Goal: Feedback & Contribution: Contribute content

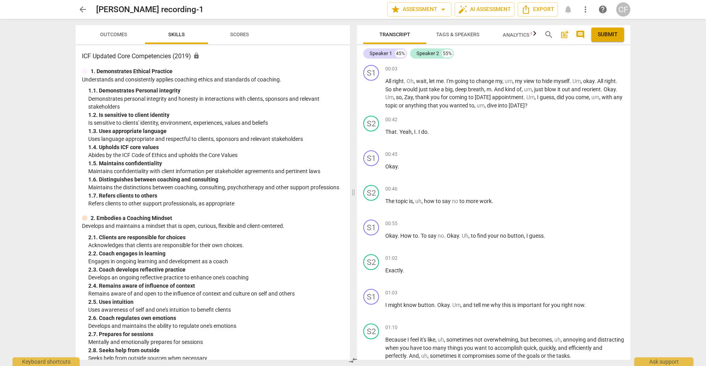
click at [113, 33] on span "Outcomes" at bounding box center [113, 35] width 27 height 6
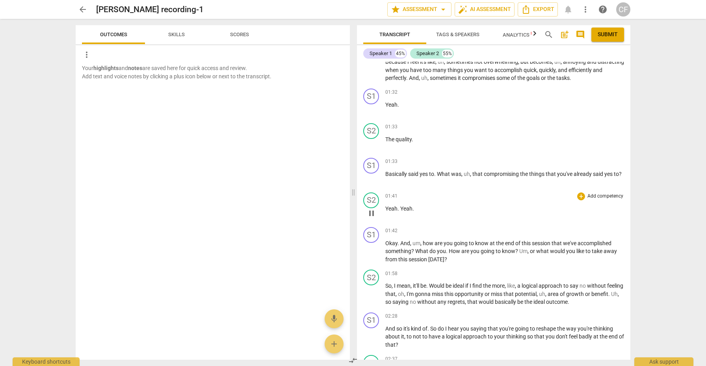
scroll to position [281, 0]
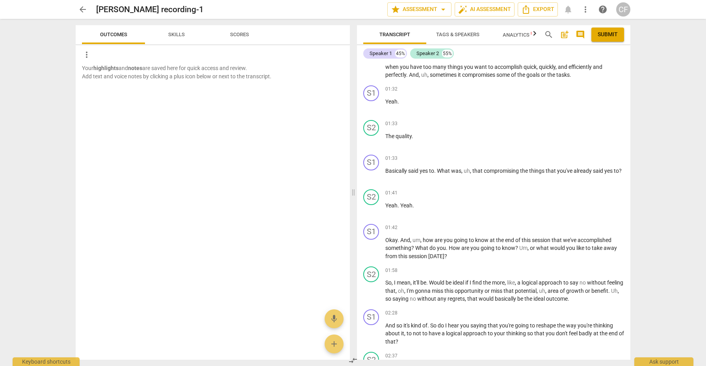
click at [271, 142] on div "Your highlights and notes are saved here for quick access and review. Add text …" at bounding box center [213, 212] width 274 height 296
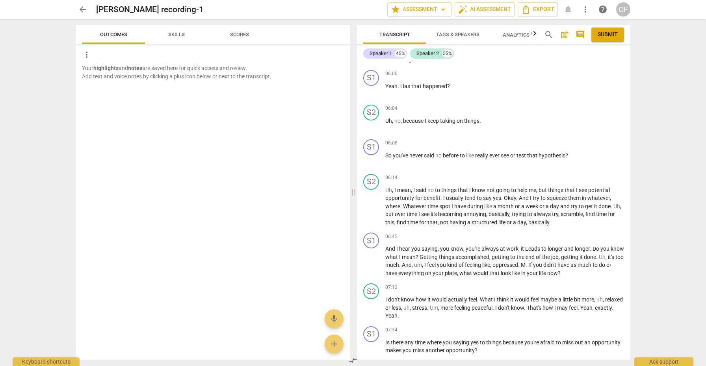
scroll to position [1161, 0]
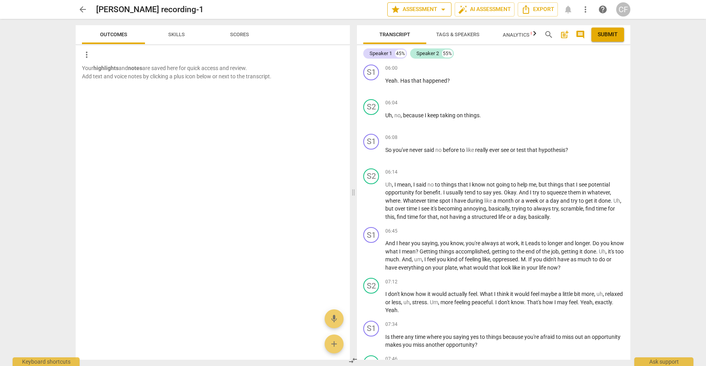
click at [443, 9] on span "arrow_drop_down" at bounding box center [442, 9] width 9 height 9
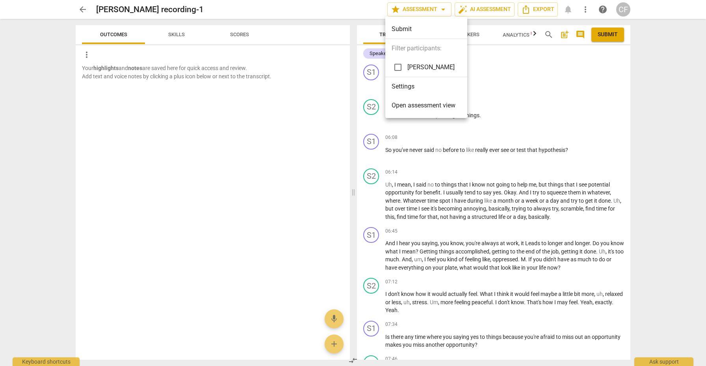
click at [396, 69] on input "checkbox" at bounding box center [397, 67] width 19 height 19
checkbox input "true"
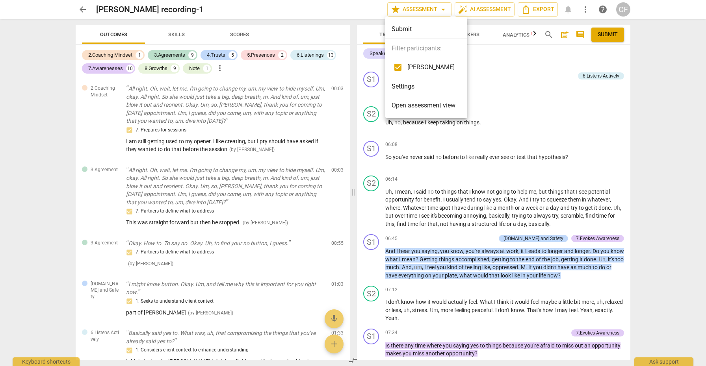
click at [533, 86] on div at bounding box center [353, 183] width 706 height 366
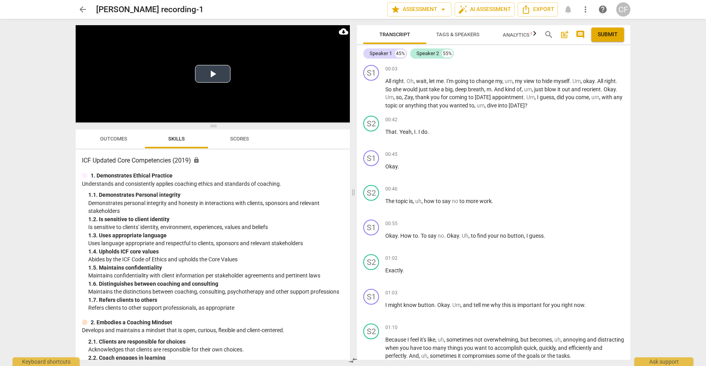
click at [217, 76] on button "Play Video" at bounding box center [212, 74] width 35 height 18
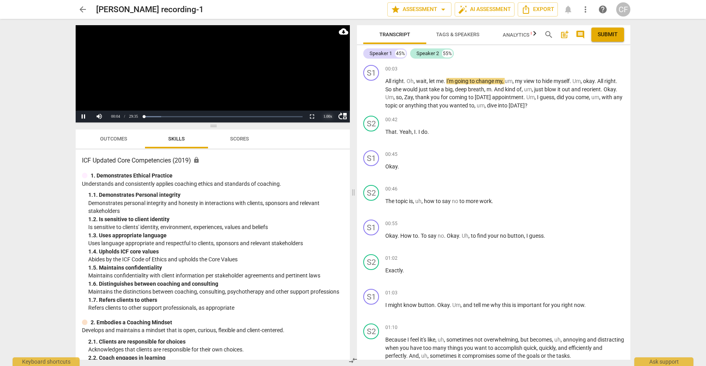
click at [327, 117] on div "1.00 x" at bounding box center [328, 117] width 16 height 12
click at [331, 88] on li "1.25x" at bounding box center [328, 89] width 16 height 9
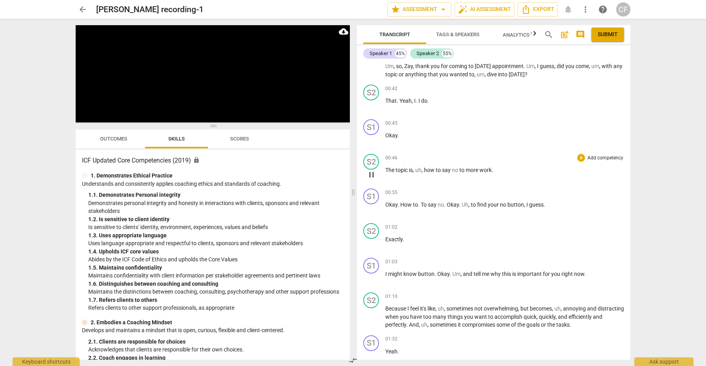
scroll to position [33, 0]
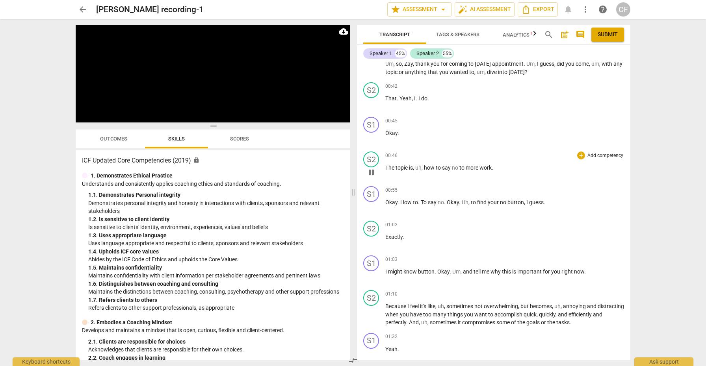
click at [371, 172] on span "pause" at bounding box center [371, 172] width 9 height 9
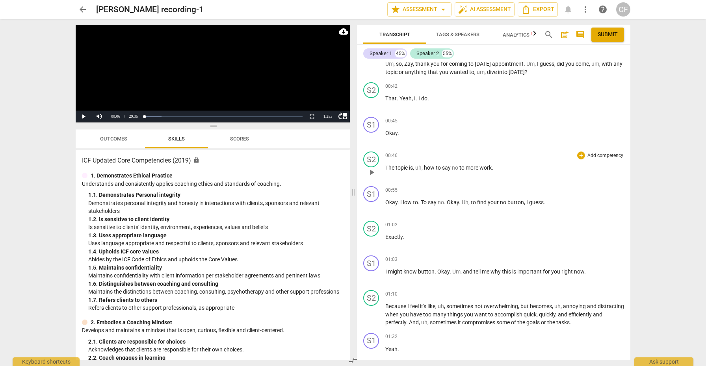
click at [371, 172] on span "play_arrow" at bounding box center [371, 172] width 9 height 9
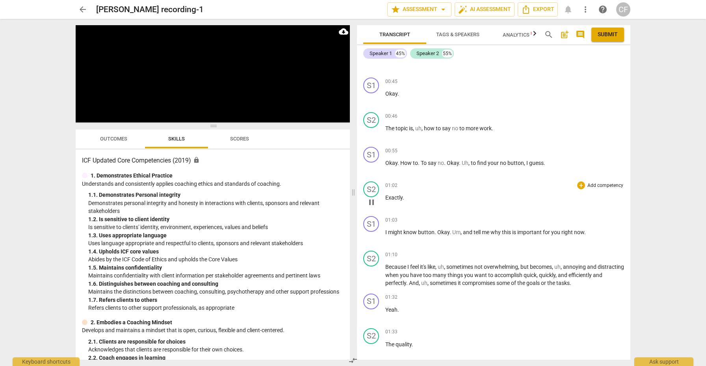
scroll to position [76, 0]
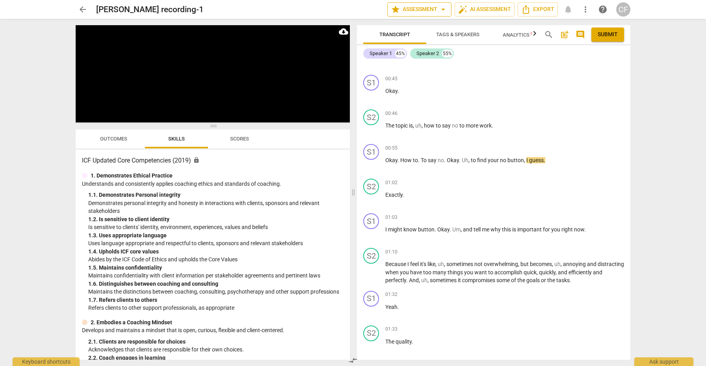
click at [443, 7] on span "arrow_drop_down" at bounding box center [442, 9] width 9 height 9
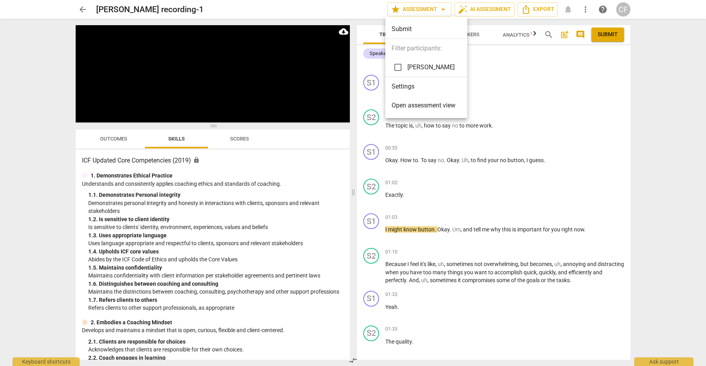
click at [394, 68] on input "checkbox" at bounding box center [397, 67] width 19 height 19
checkbox input "true"
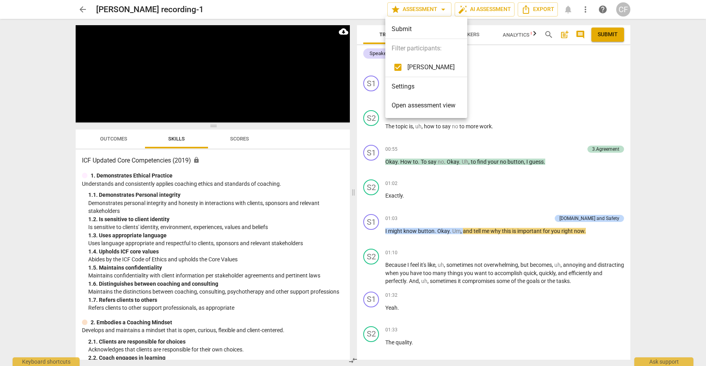
click at [607, 148] on div at bounding box center [353, 183] width 706 height 366
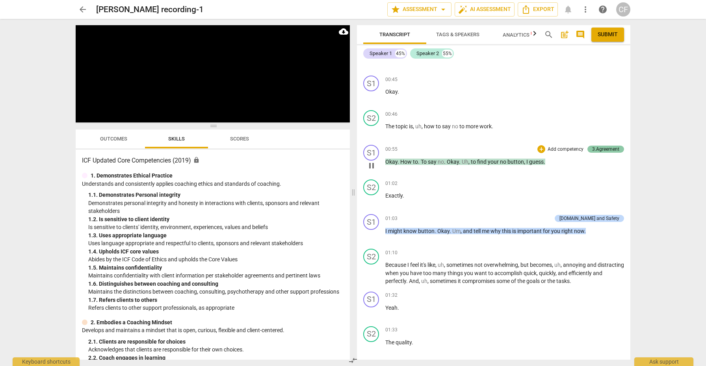
click at [599, 150] on div "3.Agreement" at bounding box center [605, 149] width 27 height 7
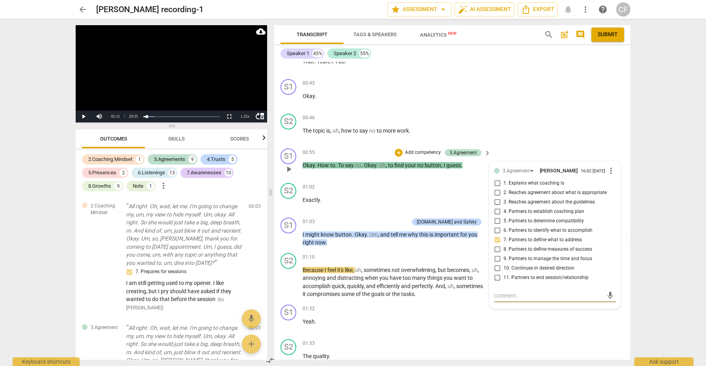
scroll to position [84, 0]
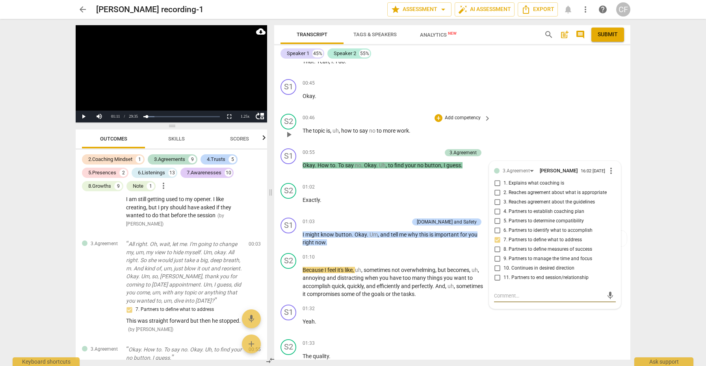
click at [580, 128] on div "S2 play_arrow pause 00:46 + Add competency keyboard_arrow_right The topic is , …" at bounding box center [452, 128] width 356 height 35
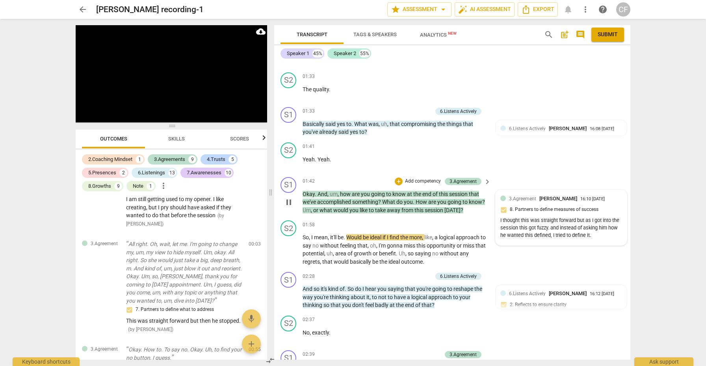
scroll to position [349, 0]
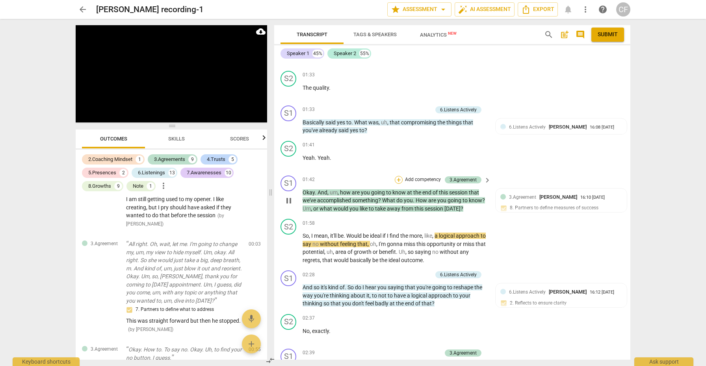
click at [396, 178] on div "+" at bounding box center [399, 180] width 8 height 8
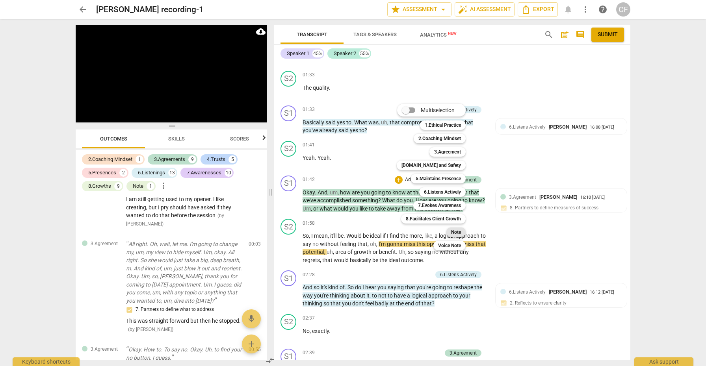
click at [459, 232] on b "Note" at bounding box center [456, 232] width 10 height 9
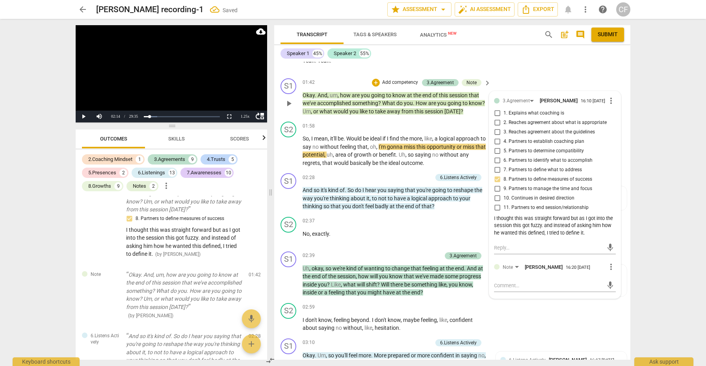
scroll to position [469, 0]
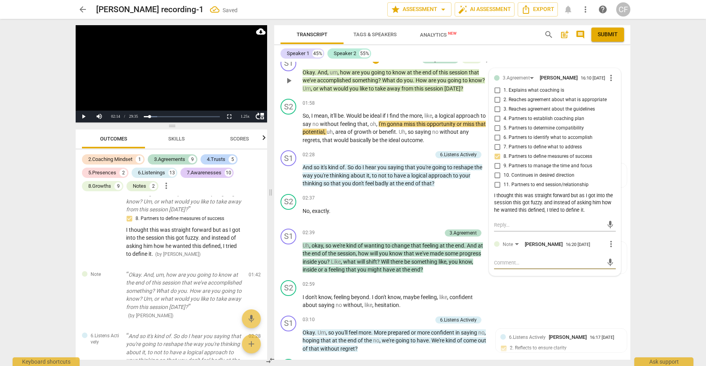
click at [515, 262] on textarea at bounding box center [548, 262] width 109 height 7
type textarea "y"
type textarea "ye"
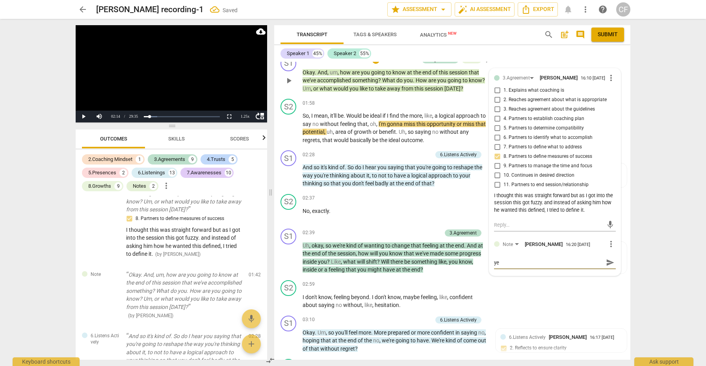
type textarea "yes"
type textarea "yes,"
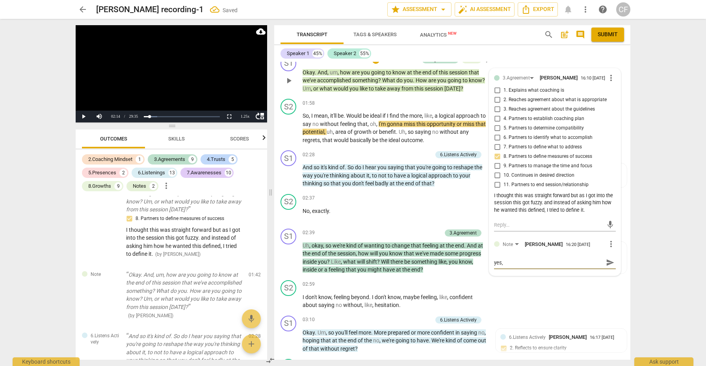
type textarea "yes,"
type textarea "yes, g"
type textarea "yes, go"
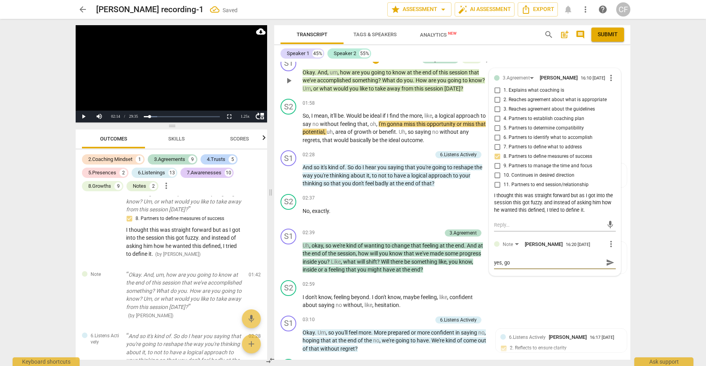
type textarea "yes, goo"
type textarea "yes, good"
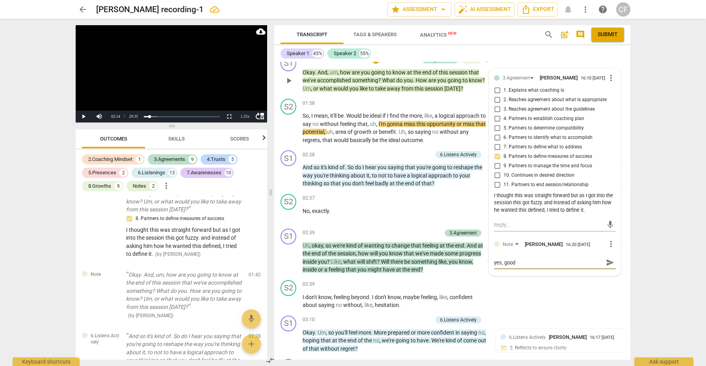
type textarea "yes, good"
type textarea "yes, good n"
type textarea "yes, good no"
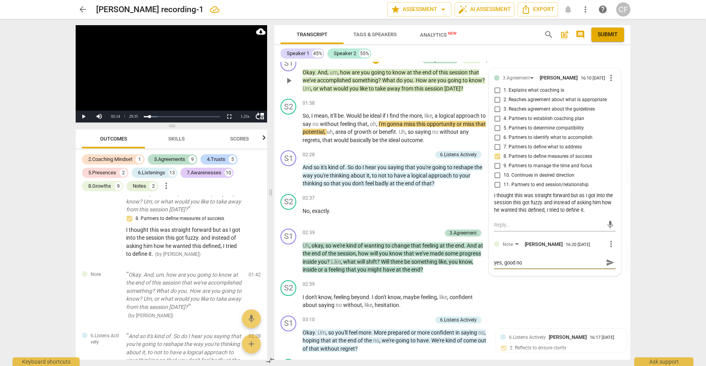
type textarea "yes, good not"
type textarea "yes, good noti"
type textarea "yes, good notic"
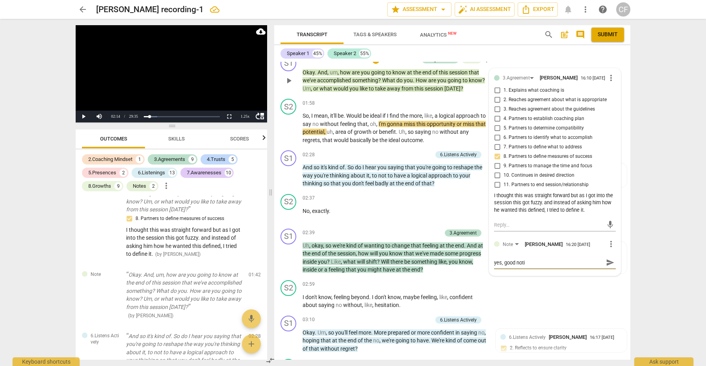
type textarea "yes, good notic"
type textarea "yes, good notici"
type textarea "yes, good noticii"
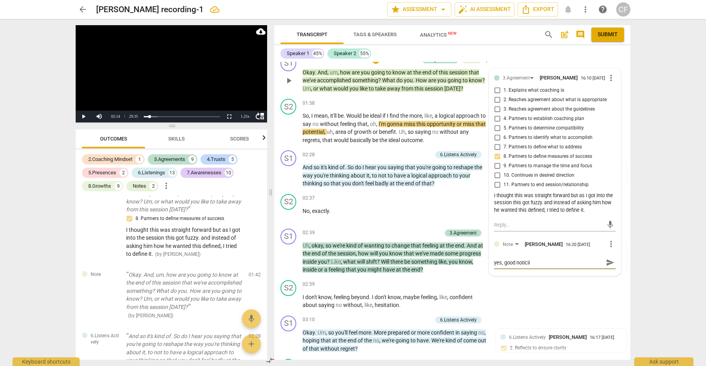
type textarea "yes, good noticiin"
type textarea "yes, good noticiing"
type textarea "yes, good noticing"
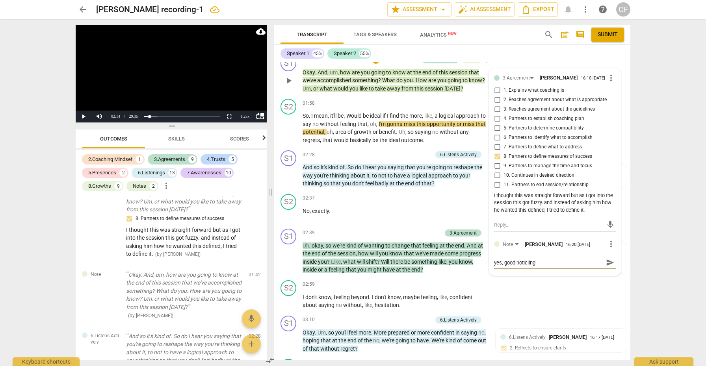
type textarea "yes, good noticing"
type textarea "yes, good noticing t"
type textarea "yes, good noticing th"
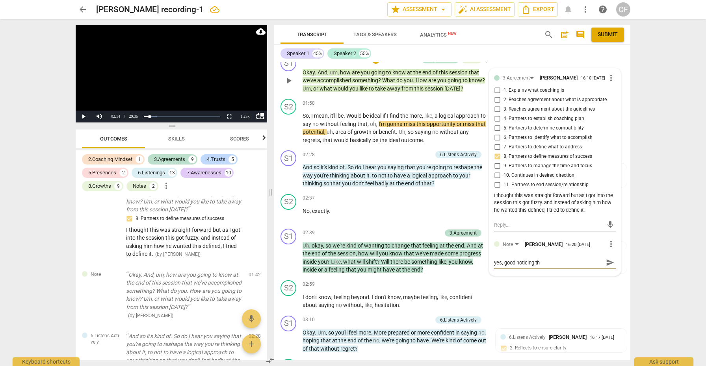
type textarea "yes, good noticing tha"
type textarea "yes, good noticing that"
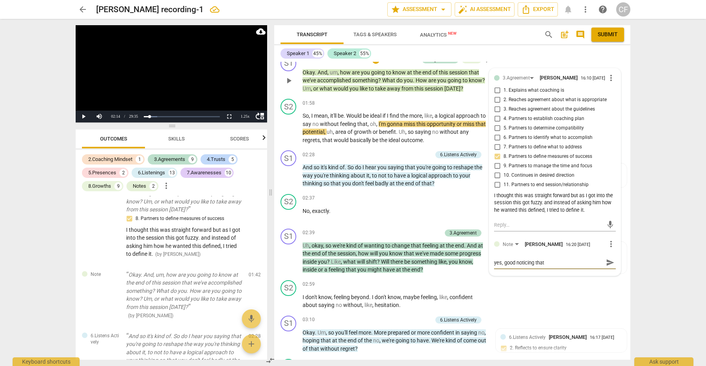
type textarea "yes, good noticing that"
type textarea "yes, good noticing that t"
type textarea "yes, good noticing that th"
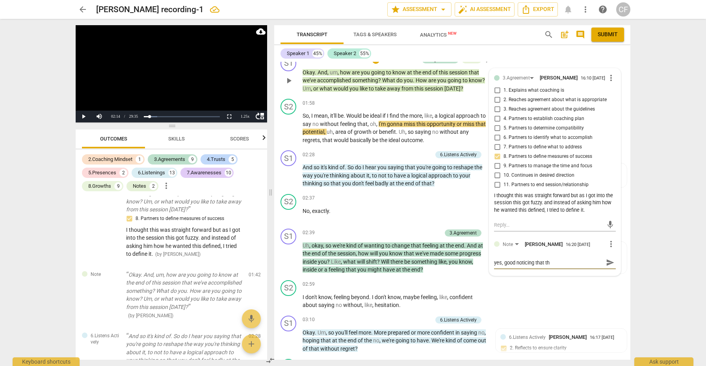
type textarea "yes, good noticing that the"
type textarea "yes, good noticing that the T"
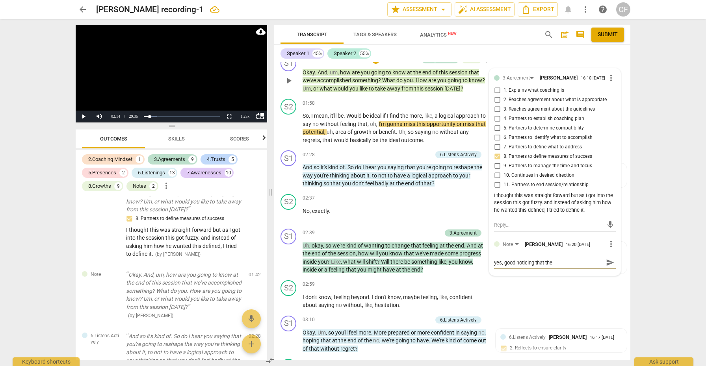
type textarea "yes, good noticing that the T"
type textarea "yes, good noticing that the TO"
type textarea "yes, good noticing that the TOS"
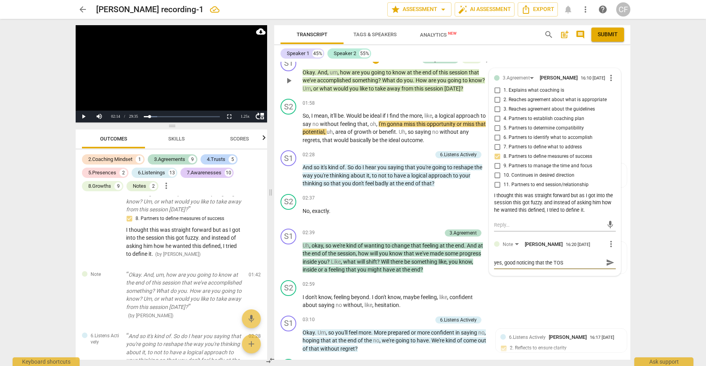
type textarea "yes, good noticing that the [PERSON_NAME]"
type textarea "yes, good noticing that the [PERSON_NAME] /"
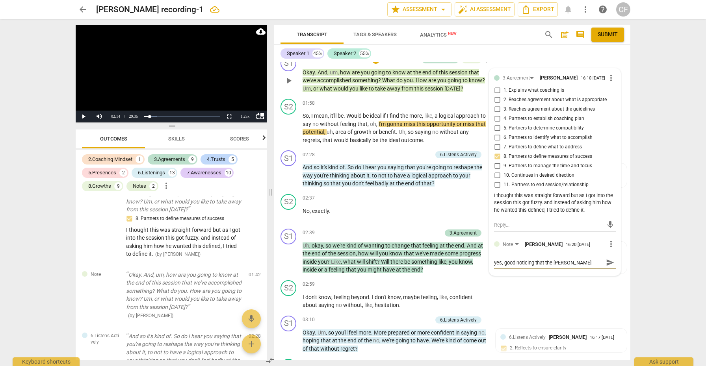
type textarea "yes, good noticing that the [PERSON_NAME] /"
type textarea "yes, good noticing that the [PERSON_NAME] / A"
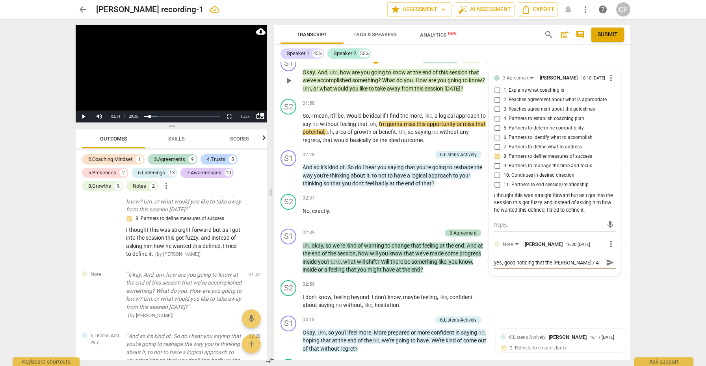
type textarea "yes, good noticing that the [PERSON_NAME] / Ag"
type textarea "yes, good noticing that the [PERSON_NAME] / Agr"
type textarea "yes, good noticing that the [PERSON_NAME] / [PERSON_NAME]"
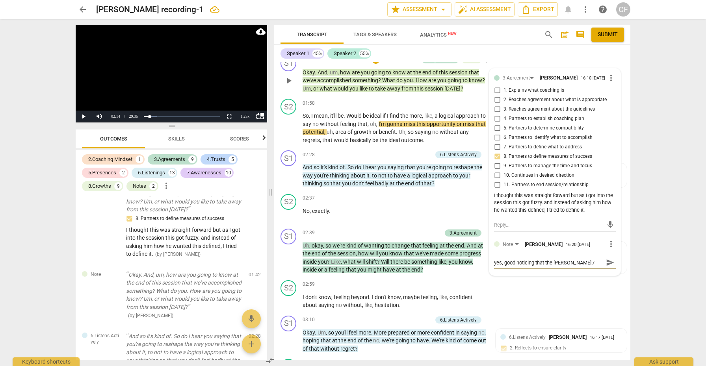
type textarea "yes, good noticing that the [PERSON_NAME] / [PERSON_NAME]"
type textarea "yes, good noticing that the [PERSON_NAME] / Agree"
type textarea "yes, good noticing that the [PERSON_NAME] / Agreem"
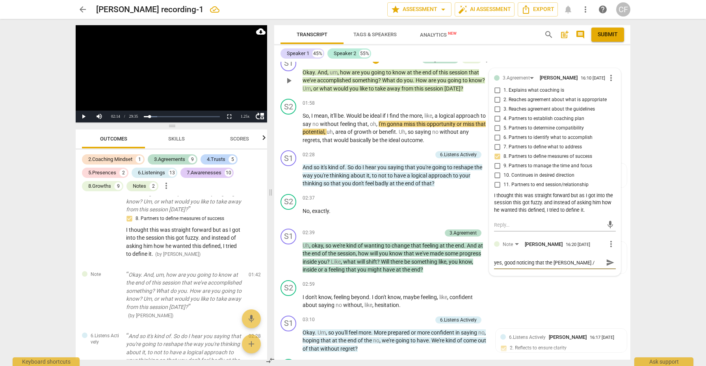
type textarea "yes, good noticing that the [PERSON_NAME] / Agreeme"
type textarea "yes, good noticing that the [PERSON_NAME] / Agreemen"
type textarea "yes, good noticing that the [PERSON_NAME] / Agreeme"
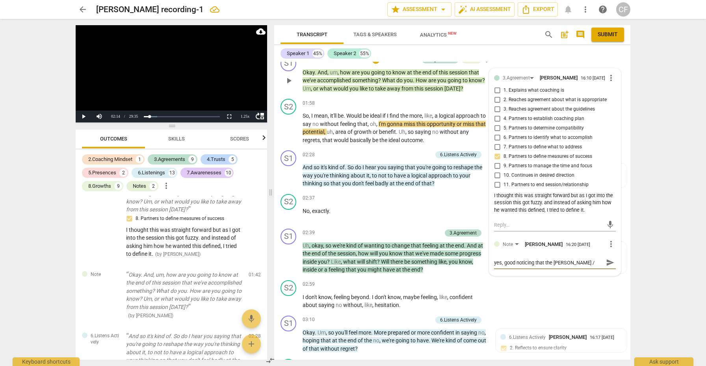
type textarea "yes, good noticing that the [PERSON_NAME] / Agreeme"
type textarea "yes, good noticing that the [PERSON_NAME] / Agreem"
type textarea "yes, good noticing that the [PERSON_NAME] / Agree"
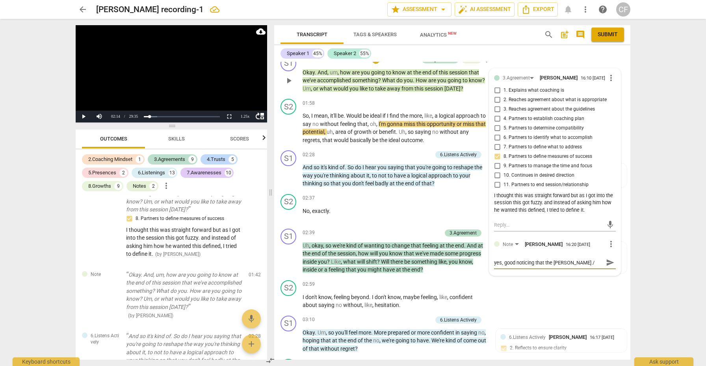
type textarea "yes, good noticing that the [PERSON_NAME] / [PERSON_NAME]"
type textarea "yes, good noticing that the [PERSON_NAME] / Agr"
type textarea "yes, good noticing that the [PERSON_NAME] / Ag"
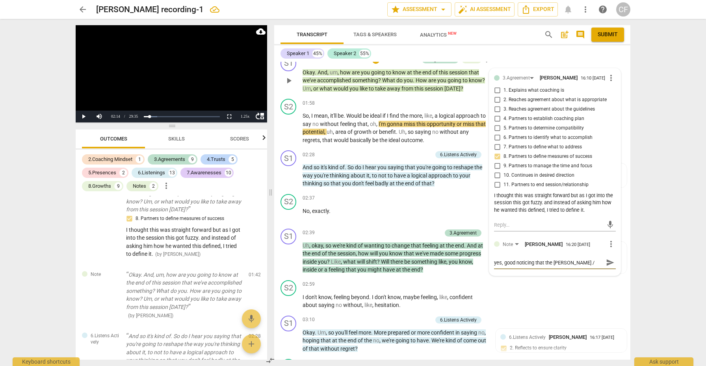
type textarea "yes, good noticing that the [PERSON_NAME] / Ag"
type textarea "yes, good noticing that the [PERSON_NAME] / A"
type textarea "yes, good noticing that the [PERSON_NAME] /"
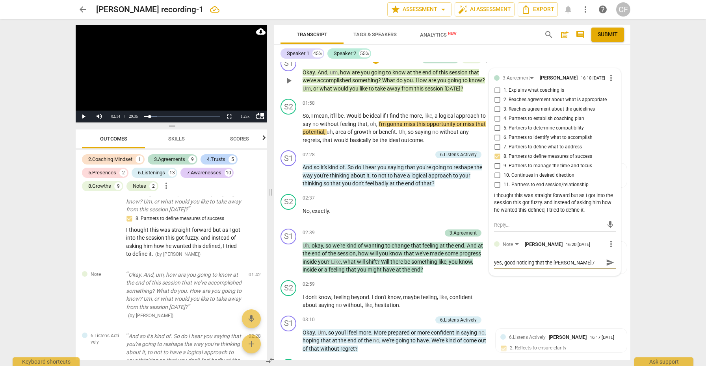
type textarea "yes, good noticing that the [PERSON_NAME] / S"
type textarea "yes, good noticing that the [PERSON_NAME] / Se"
type textarea "yes, good noticing that the [PERSON_NAME] / Ses"
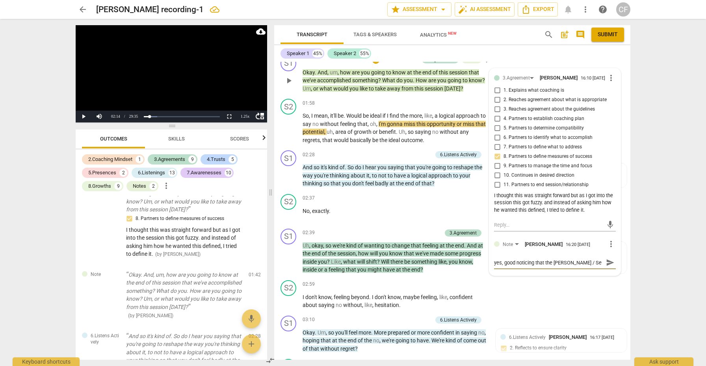
type textarea "yes, good noticing that the [PERSON_NAME] / Ses"
type textarea "yes, good noticing that the [PERSON_NAME] / Sess"
type textarea "yes, good noticing that the [PERSON_NAME] / [PERSON_NAME]"
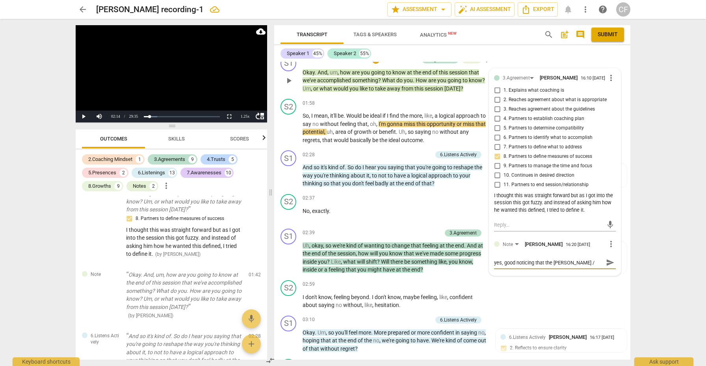
type textarea "yes, good noticing that the [PERSON_NAME] / [PERSON_NAME]"
type textarea "yes, good noticing that the [PERSON_NAME] / Session"
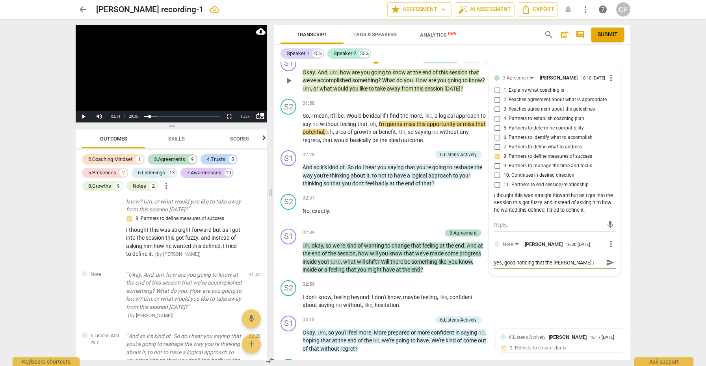
type textarea "yes, good noticing that the [PERSON_NAME] / Session"
type textarea "yes, good noticing that the [PERSON_NAME] / Session a"
type textarea "yes, good noticing that the [PERSON_NAME] / Session ag"
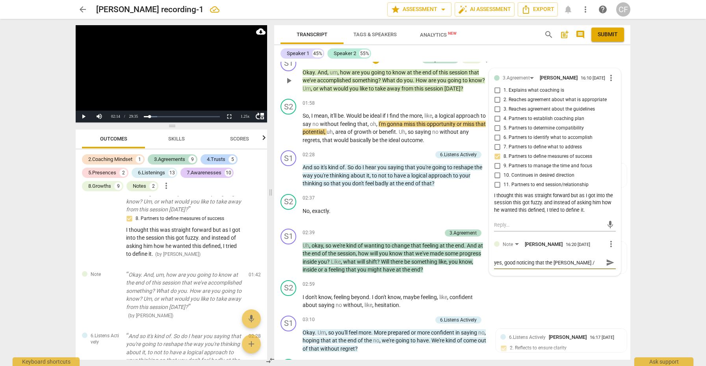
type textarea "yes, good noticing that the [PERSON_NAME] / Session agr"
type textarea "yes, good noticing that the [PERSON_NAME] / Session agre"
type textarea "yes, good noticing that the [PERSON_NAME] / Session agree"
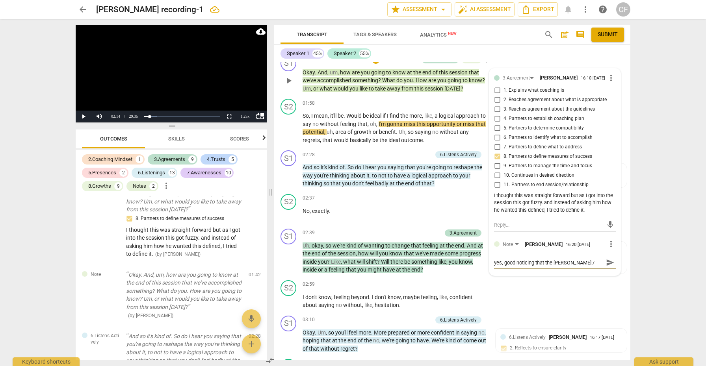
type textarea "yes, good noticing that the [PERSON_NAME] / Session agree"
type textarea "yes, good noticing that the [PERSON_NAME] / Session agreem"
type textarea "yes, good noticing that the [PERSON_NAME] / Session agreeme"
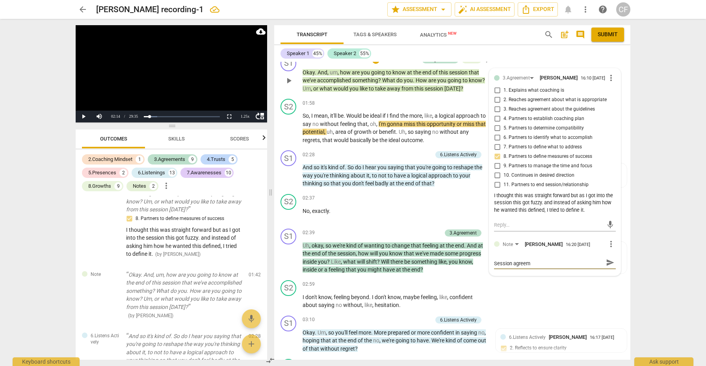
type textarea "yes, good noticing that the [PERSON_NAME] / Session agreeme"
type textarea "yes, good noticing that the [PERSON_NAME] / Session agreemen"
type textarea "yes, good noticing that the [PERSON_NAME] / Session agreement"
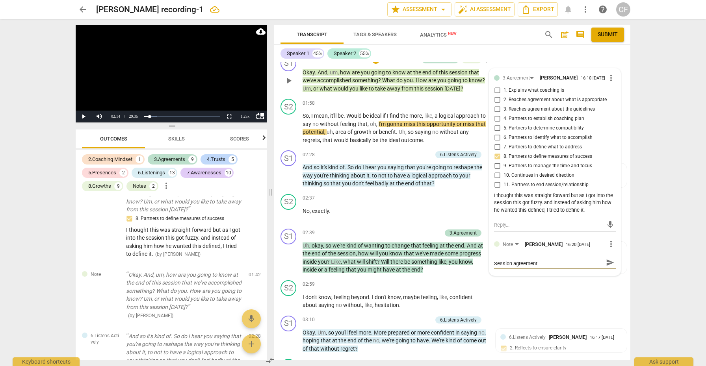
scroll to position [0, 0]
type textarea "yes, good noticing that the [PERSON_NAME] / Session agreement"
type textarea "yes, good noticing that the [PERSON_NAME] / Session agreement w"
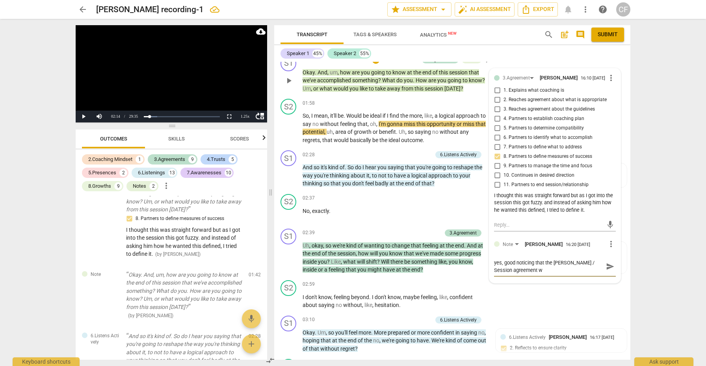
type textarea "yes, good noticing that the [PERSON_NAME] / Session agreement wa"
type textarea "yes, good noticing that the [PERSON_NAME] / Session agreement was"
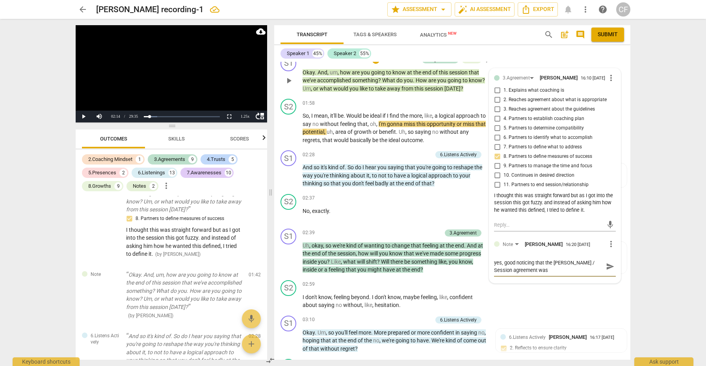
type textarea "yes, good noticing that the [PERSON_NAME] / Session agreement was"
type textarea "yes, good noticing that the [PERSON_NAME] / Session agreement was p"
type textarea "yes, good noticing that the [PERSON_NAME] / Session agreement was pr"
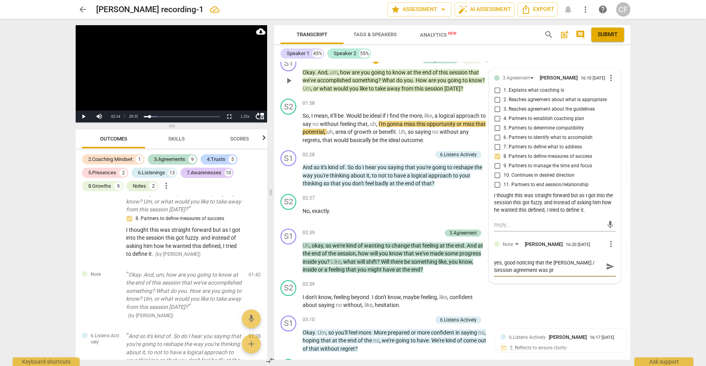
type textarea "yes, good noticing that the [PERSON_NAME] / Session agreement was pre"
type textarea "yes, good noticing that the [PERSON_NAME] / Session agreement was pret"
type textarea "yes, good noticing that the [PERSON_NAME] / Session agreement was prety"
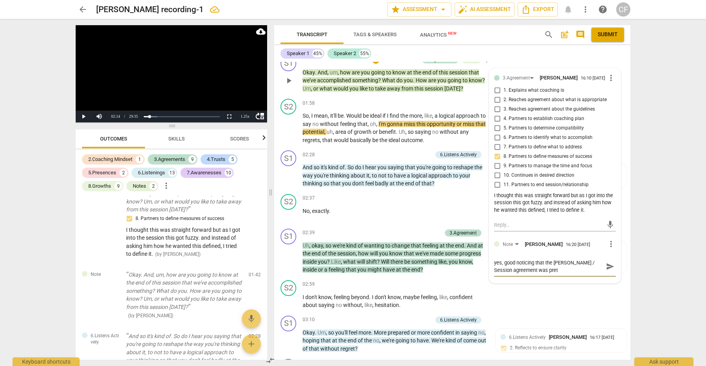
type textarea "yes, good noticing that the [PERSON_NAME] / Session agreement was prety"
type textarea "yes, good noticing that the [PERSON_NAME] / Session agreement was pret"
type textarea "yes, good noticing that the [PERSON_NAME] / Session agreement was prett"
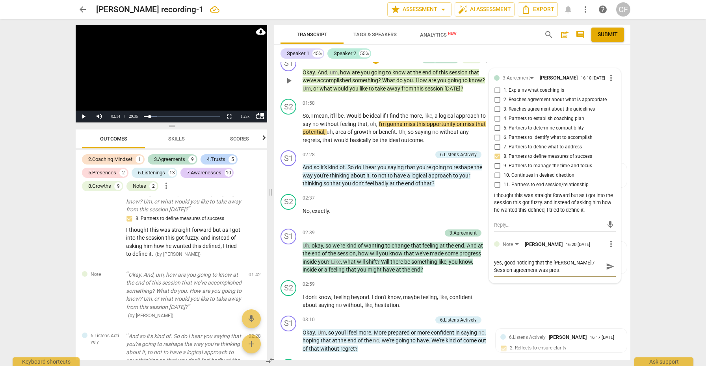
type textarea "yes, good noticing that the [PERSON_NAME] / Session agreement was pretty"
type textarea "yes, good noticing that the [PERSON_NAME] / Session agreement was pretty m"
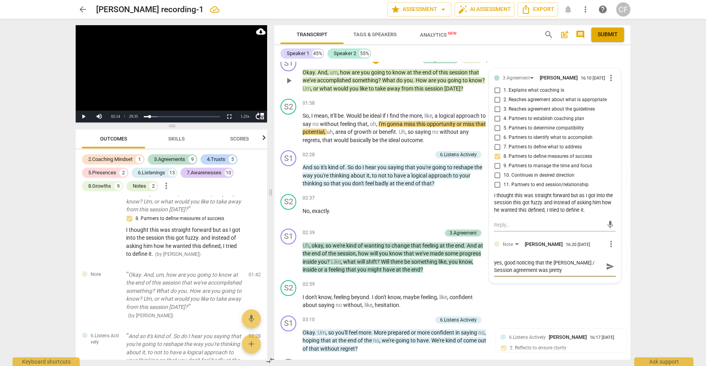
type textarea "yes, good noticing that the [PERSON_NAME] / Session agreement was pretty m"
type textarea "yes, good noticing that the [PERSON_NAME] / Session agreement was pretty me"
type textarea "yes, good noticing that the [PERSON_NAME] / Session agreement was pretty mec"
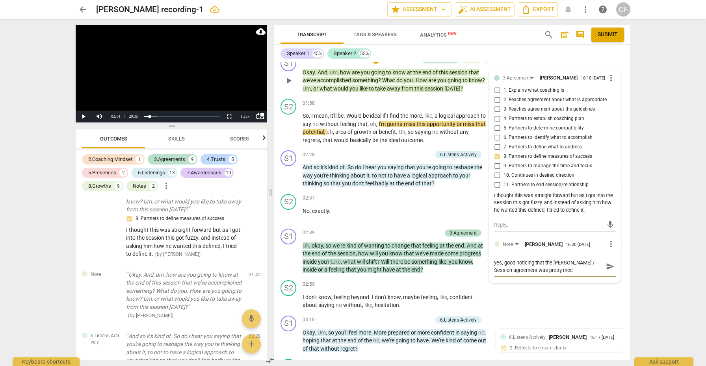
type textarea "yes, good noticing that the [PERSON_NAME] / Session agreement was pretty mech"
type textarea "yes, good noticing that the [PERSON_NAME] / Session agreement was pretty mecha"
type textarea "yes, good noticing that the [PERSON_NAME] / Session agreement was pretty mechan"
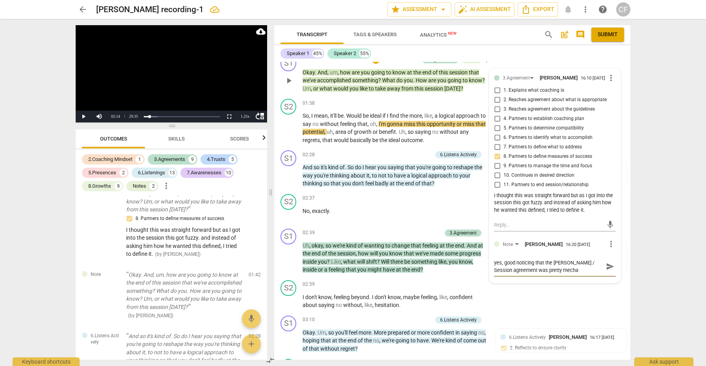
type textarea "yes, good noticing that the [PERSON_NAME] / Session agreement was pretty mechan"
type textarea "yes, good noticing that the [PERSON_NAME] / Session agreement was pretty mechani"
type textarea "yes, good noticing that the [PERSON_NAME] / Session agreement was pretty mechan…"
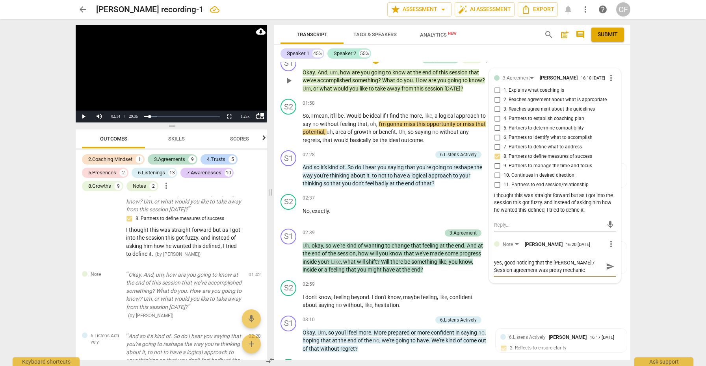
type textarea "yes, good noticing that the [PERSON_NAME] / Session agreement was pretty mechan…"
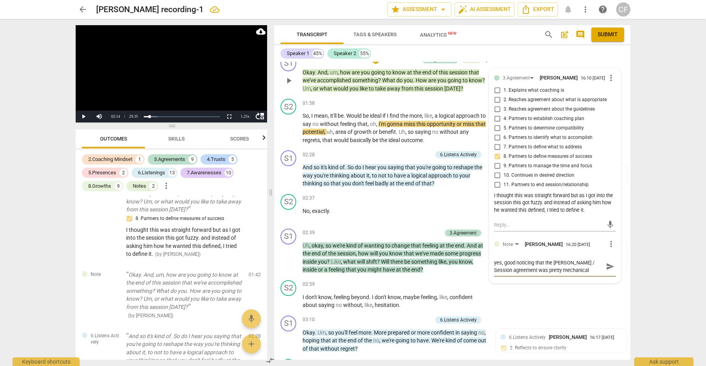
type textarea "yes, good noticing that the [PERSON_NAME] / Session agreement was pretty mechan…"
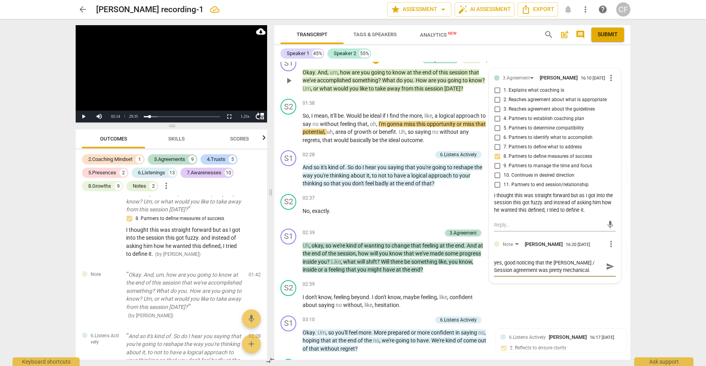
type textarea "yes, good noticing that the [PERSON_NAME] / Session agreement was pretty mechan…"
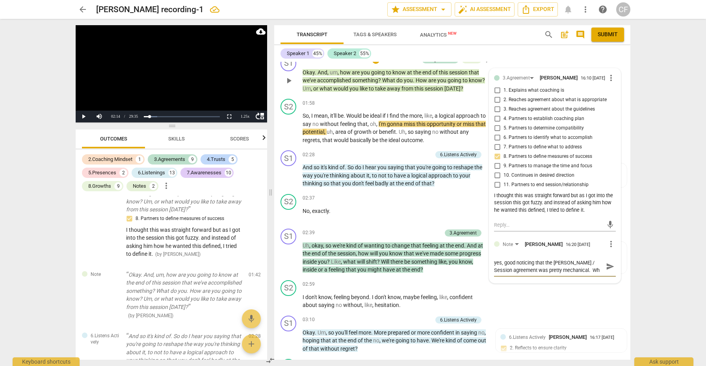
type textarea "yes, good noticing that the [PERSON_NAME] / Session agreement was pretty mechan…"
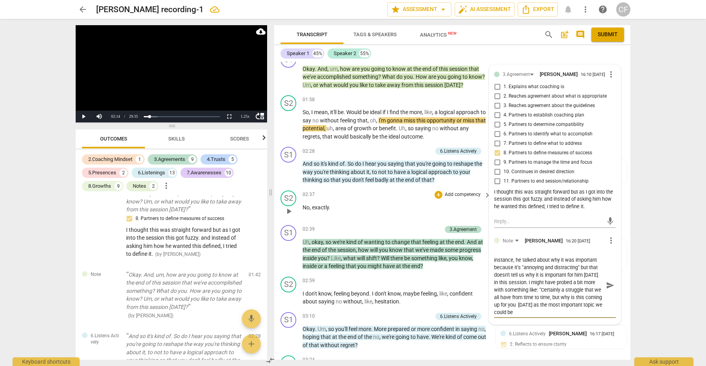
scroll to position [37, 0]
click at [608, 283] on span "send" at bounding box center [610, 285] width 9 height 9
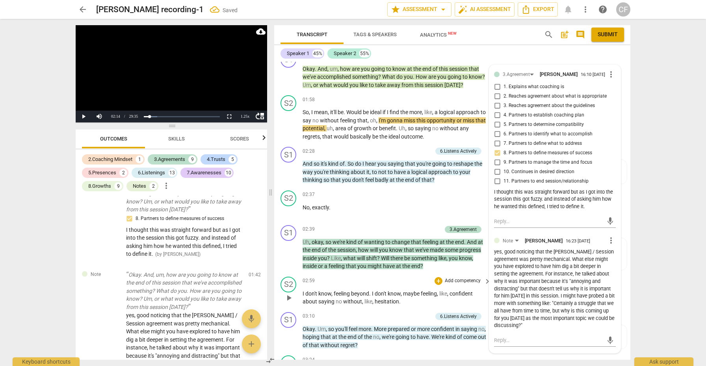
scroll to position [0, 0]
click at [290, 121] on span "play_arrow" at bounding box center [288, 124] width 9 height 9
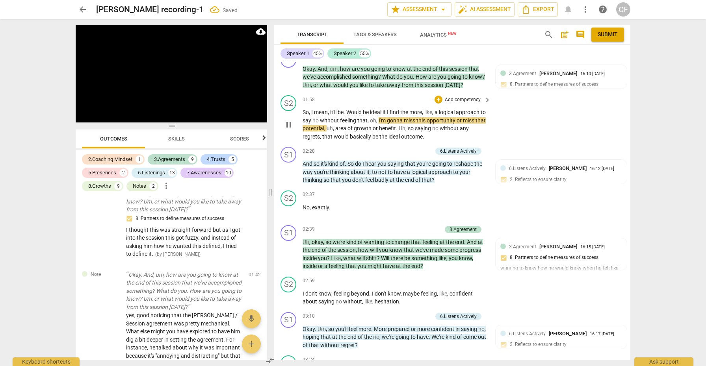
click at [290, 121] on span "pause" at bounding box center [288, 124] width 9 height 9
click at [290, 121] on span "play_arrow" at bounding box center [288, 124] width 9 height 9
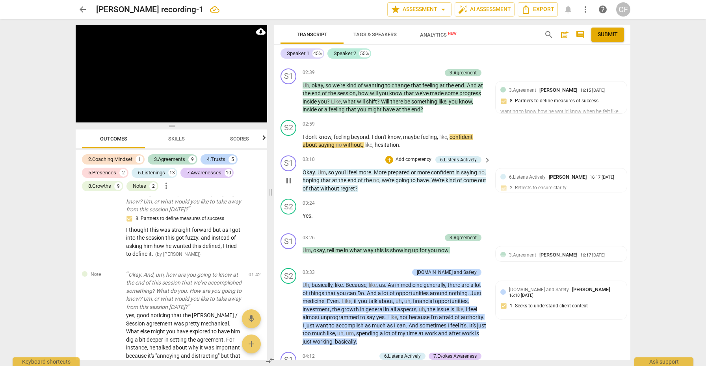
scroll to position [635, 0]
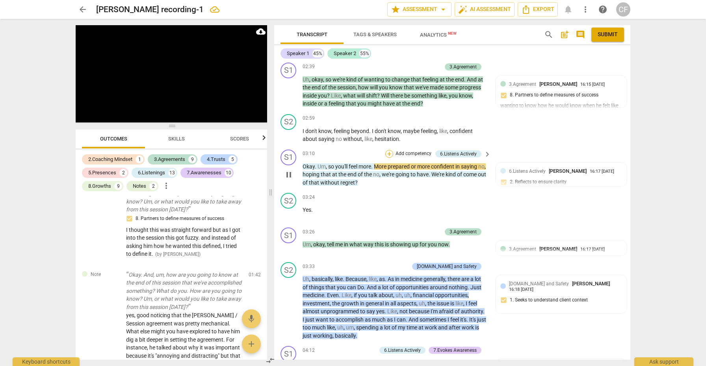
click at [388, 150] on div "+" at bounding box center [389, 154] width 8 height 8
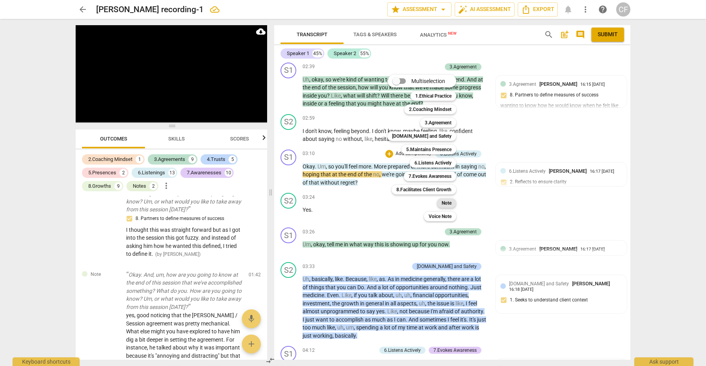
click at [443, 202] on b "Note" at bounding box center [446, 202] width 10 height 9
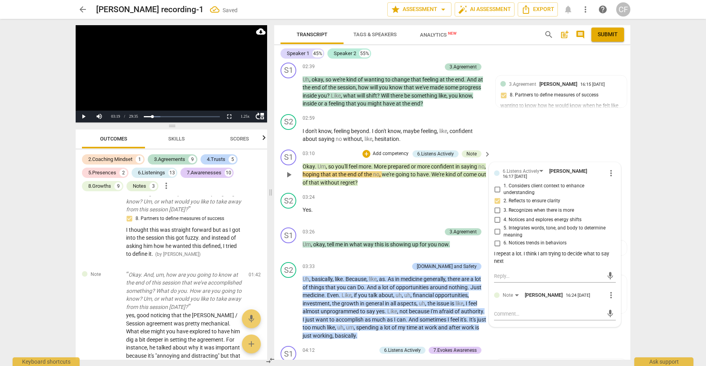
scroll to position [838, 0]
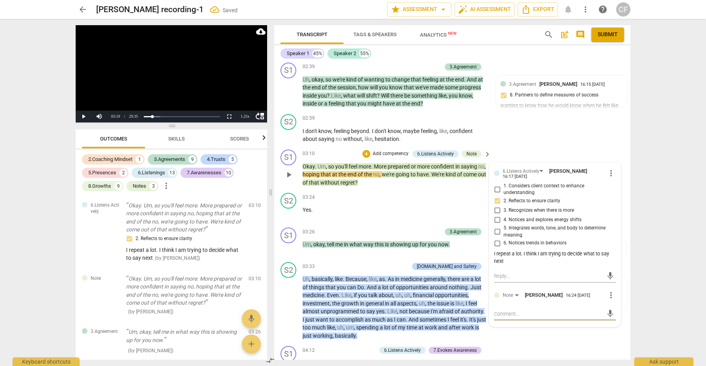
click at [504, 310] on textarea at bounding box center [548, 313] width 109 height 7
click at [529, 310] on textarea "yes, again, good noticing that it is not necessary to" at bounding box center [548, 313] width 109 height 7
click at [606, 317] on span "send" at bounding box center [610, 321] width 9 height 9
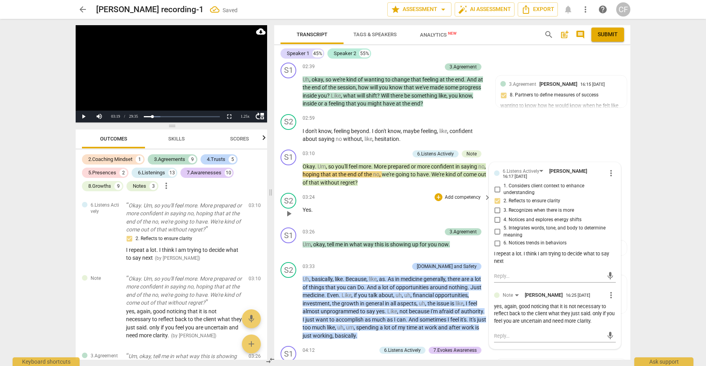
scroll to position [0, 0]
click at [287, 244] on span "play_arrow" at bounding box center [288, 248] width 9 height 9
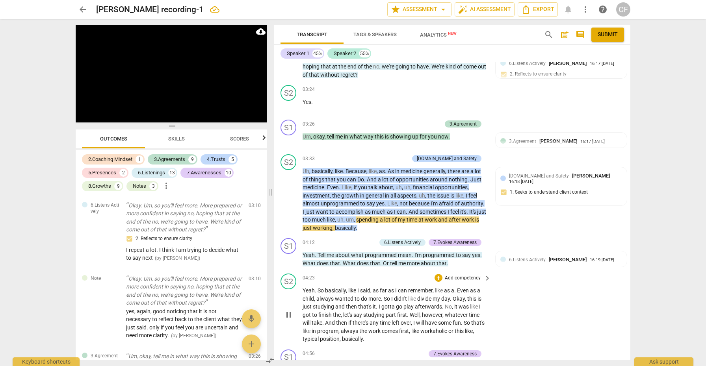
scroll to position [795, 0]
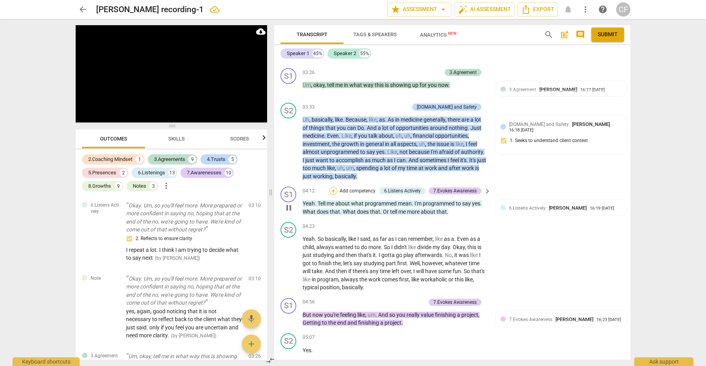
click at [332, 187] on div "+" at bounding box center [333, 191] width 8 height 8
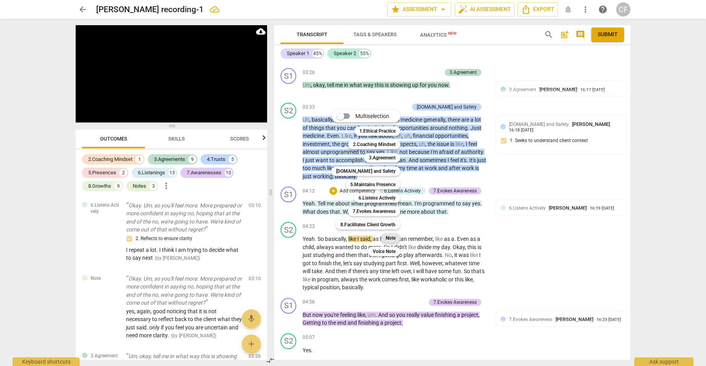
click at [391, 237] on b "Note" at bounding box center [391, 238] width 10 height 9
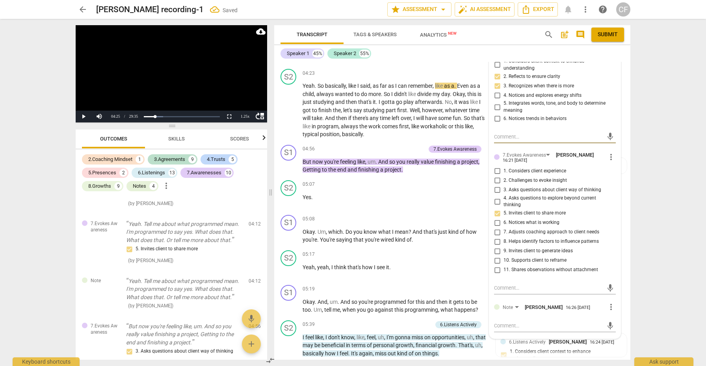
scroll to position [958, 0]
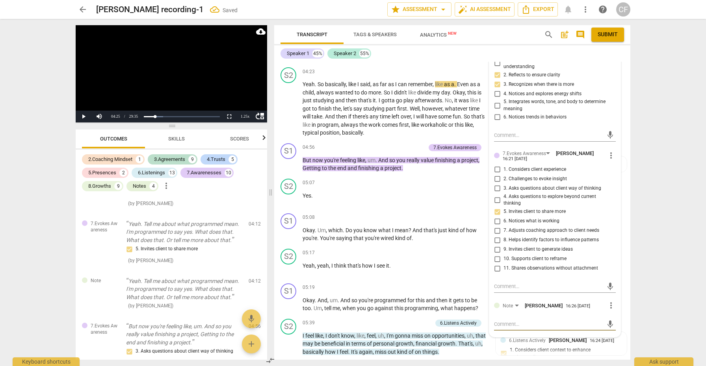
click at [519, 321] on textarea at bounding box center [548, 324] width 109 height 7
click at [606, 324] on span "send" at bounding box center [610, 328] width 9 height 9
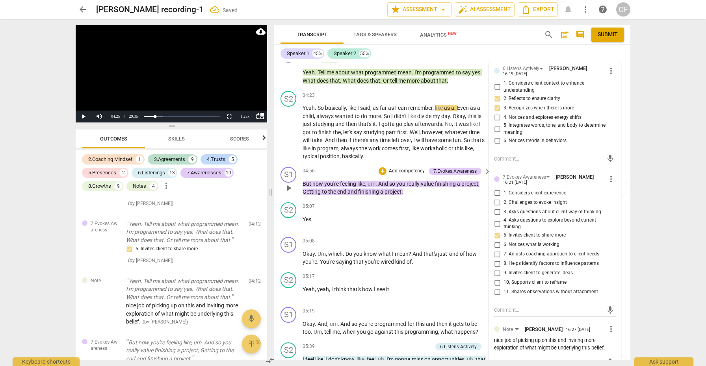
scroll to position [933, 0]
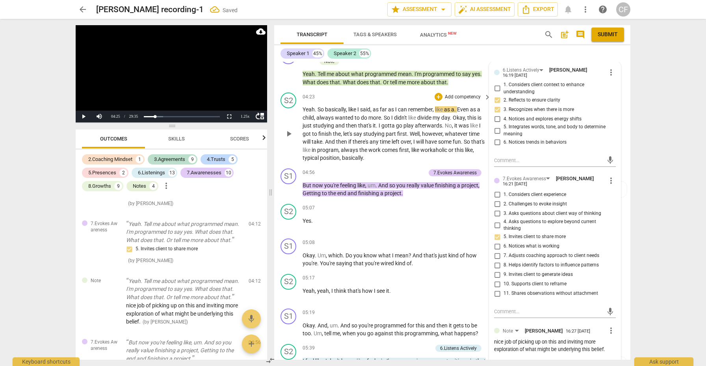
click at [285, 129] on span "play_arrow" at bounding box center [288, 133] width 9 height 9
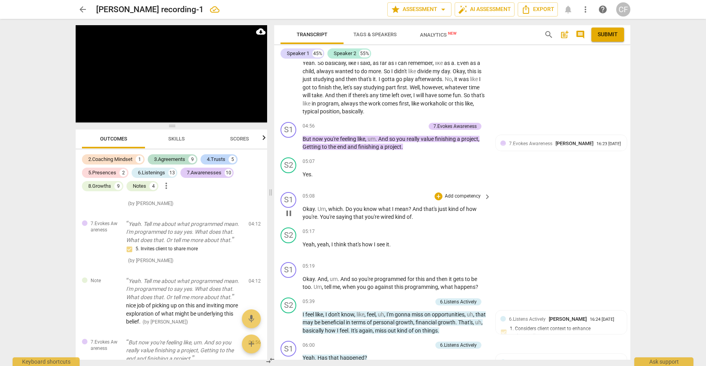
scroll to position [980, 0]
click at [383, 122] on div "+" at bounding box center [382, 126] width 8 height 8
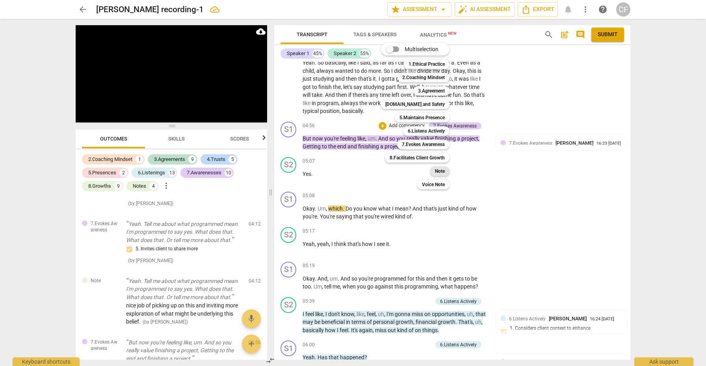
click at [445, 170] on b "Note" at bounding box center [440, 171] width 10 height 9
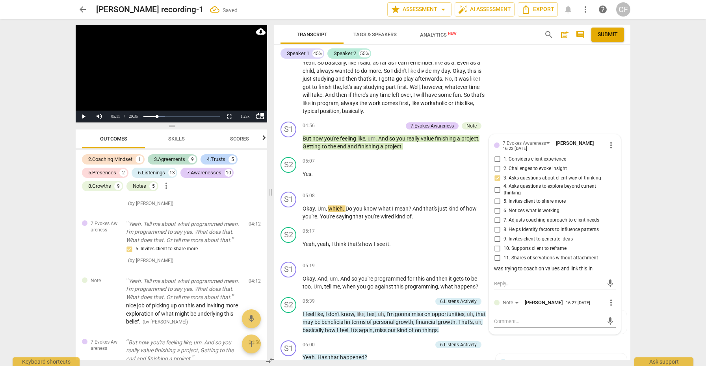
scroll to position [1331, 0]
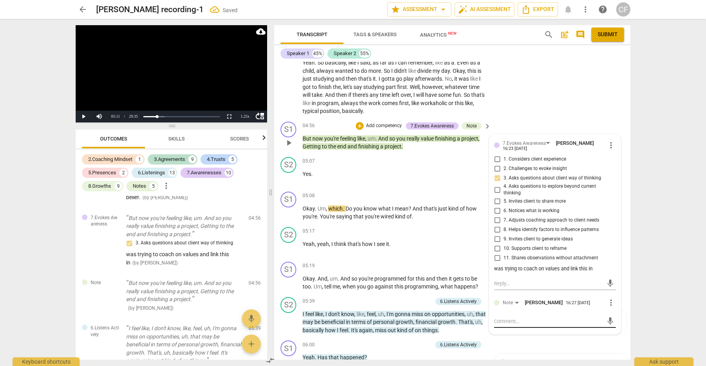
click at [523, 318] on textarea at bounding box center [548, 321] width 109 height 7
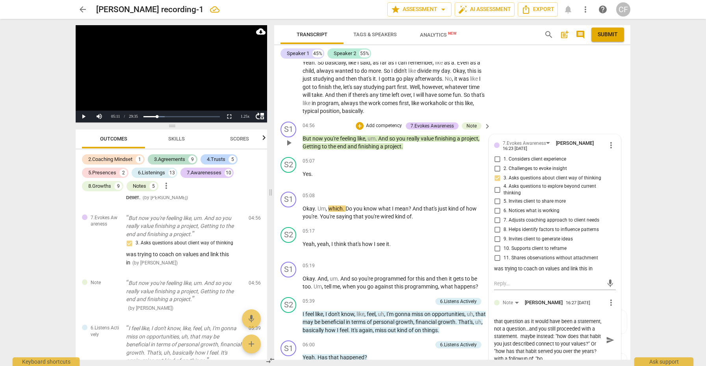
scroll to position [7, 0]
click at [607, 339] on span "send" at bounding box center [610, 343] width 9 height 9
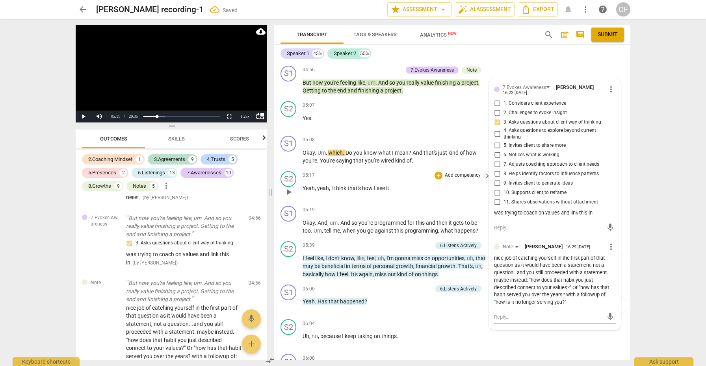
scroll to position [1054, 0]
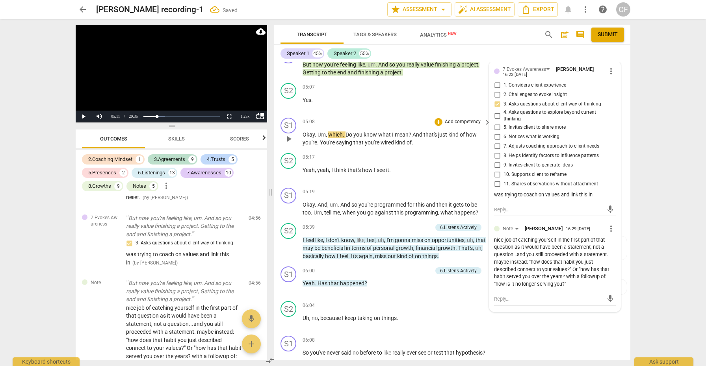
click at [289, 134] on span "play_arrow" at bounding box center [288, 138] width 9 height 9
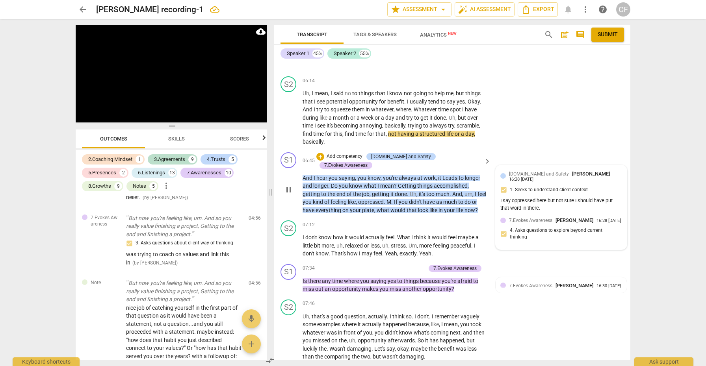
scroll to position [1354, 0]
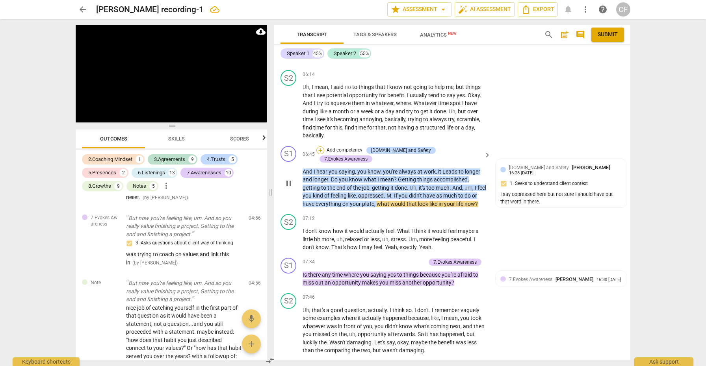
click at [324, 146] on div "+" at bounding box center [320, 150] width 8 height 8
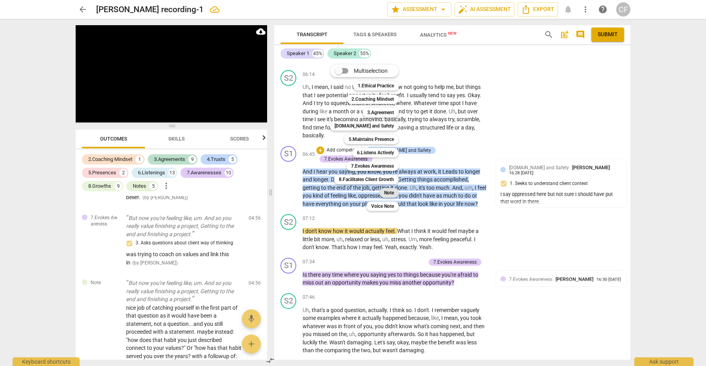
click at [392, 191] on b "Note" at bounding box center [389, 192] width 10 height 9
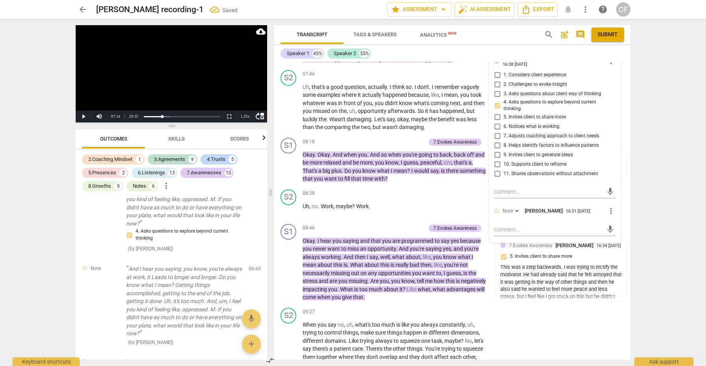
scroll to position [1578, 0]
click at [523, 225] on textarea at bounding box center [548, 228] width 109 height 7
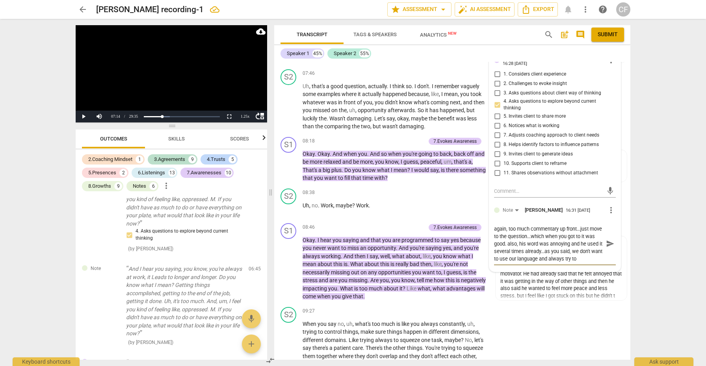
scroll to position [7, 0]
click at [606, 239] on span "send" at bounding box center [610, 243] width 9 height 9
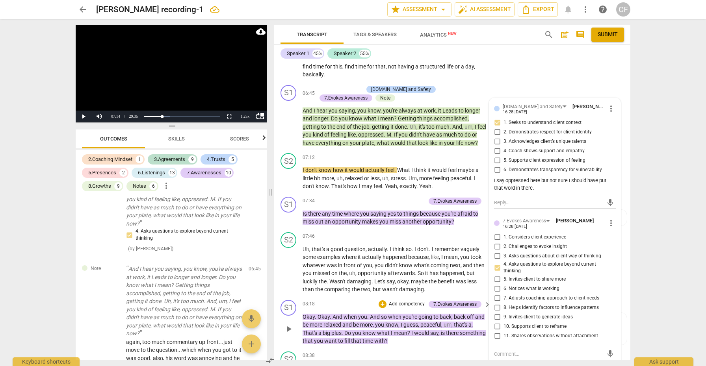
scroll to position [1412, 0]
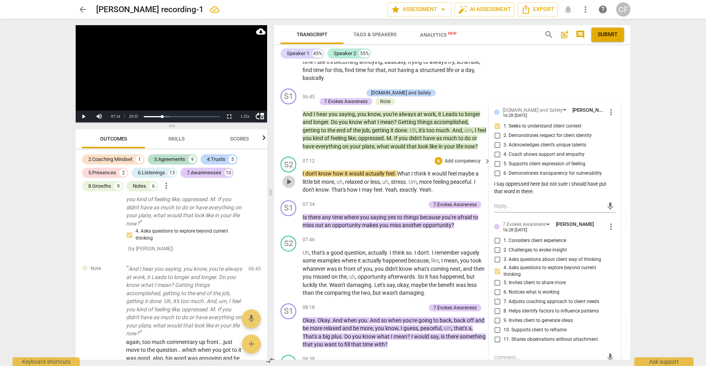
click at [286, 177] on span "play_arrow" at bounding box center [288, 181] width 9 height 9
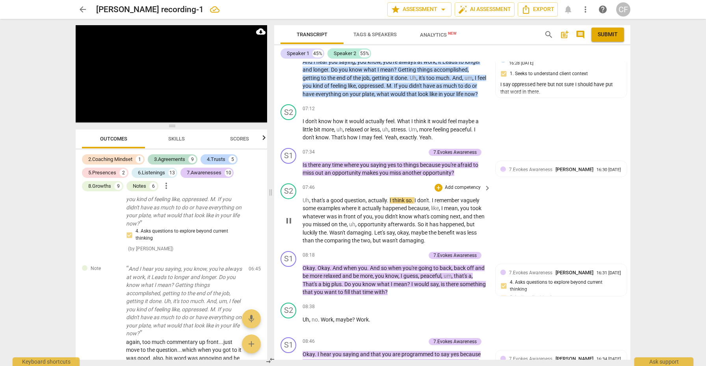
scroll to position [1468, 0]
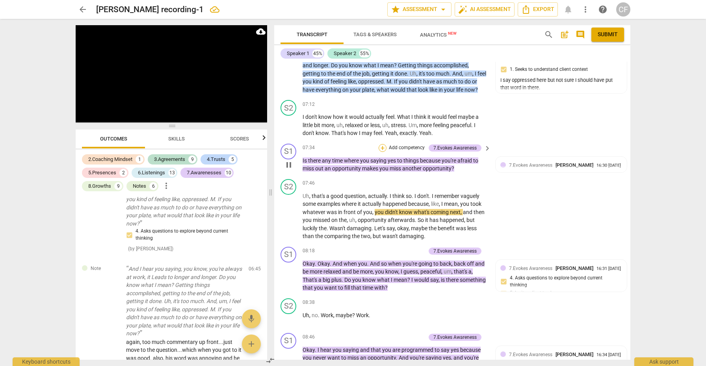
click at [382, 144] on div "+" at bounding box center [382, 148] width 8 height 8
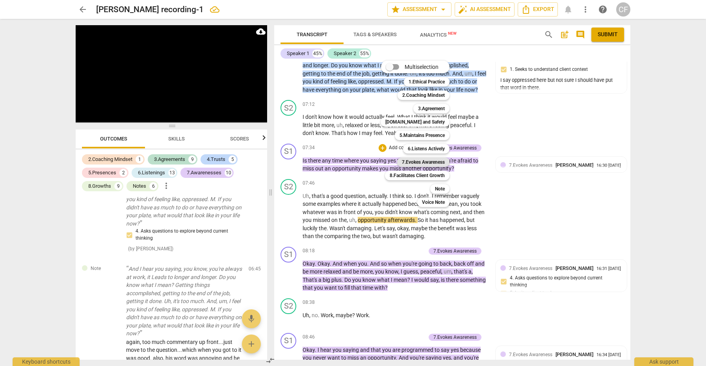
click at [434, 164] on b "7.Evokes Awareness" at bounding box center [423, 162] width 43 height 9
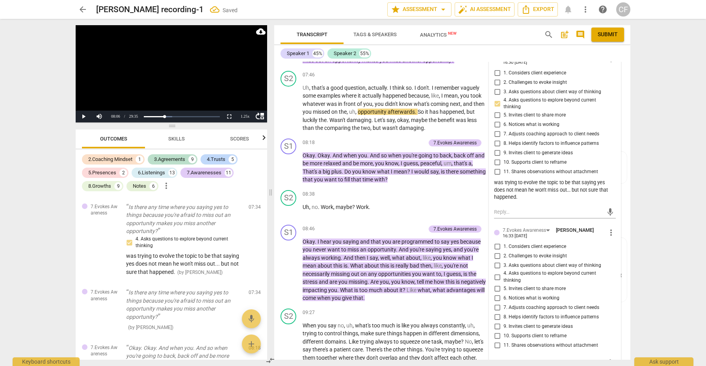
scroll to position [1582, 0]
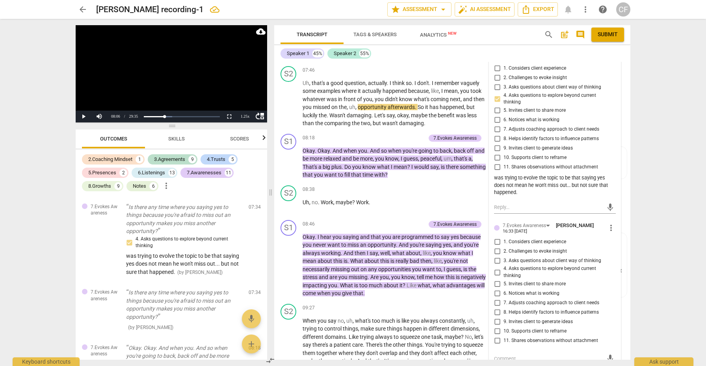
click at [498, 327] on input "10. Supports client to reframe" at bounding box center [497, 331] width 13 height 9
click at [511, 355] on textarea at bounding box center [548, 358] width 109 height 7
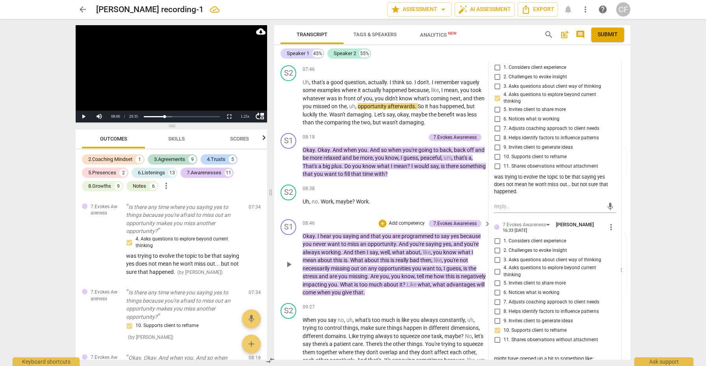
scroll to position [1589, 0]
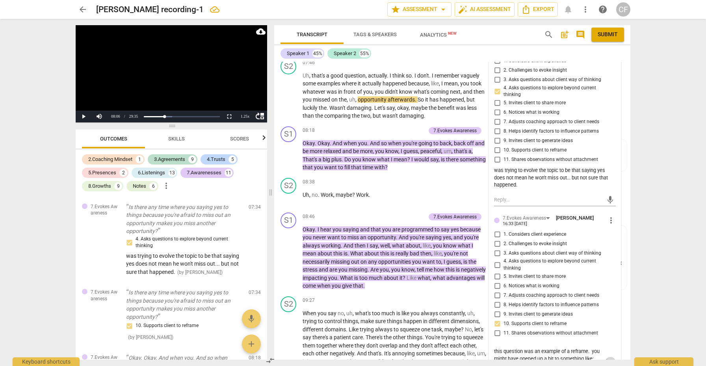
click at [608, 358] on span "send" at bounding box center [610, 362] width 9 height 9
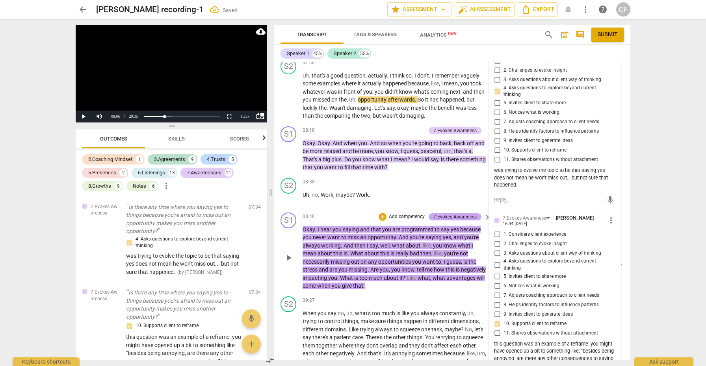
scroll to position [1556, 0]
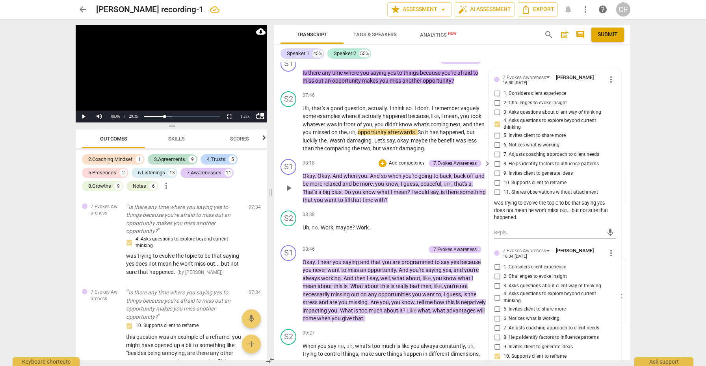
click at [291, 184] on span "play_arrow" at bounding box center [288, 188] width 9 height 9
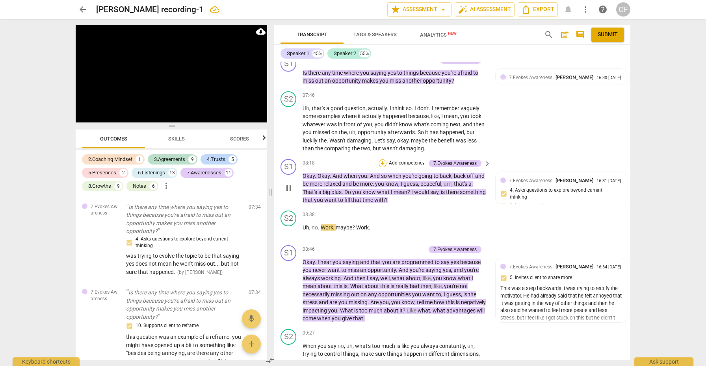
click at [382, 159] on div "+" at bounding box center [382, 163] width 8 height 8
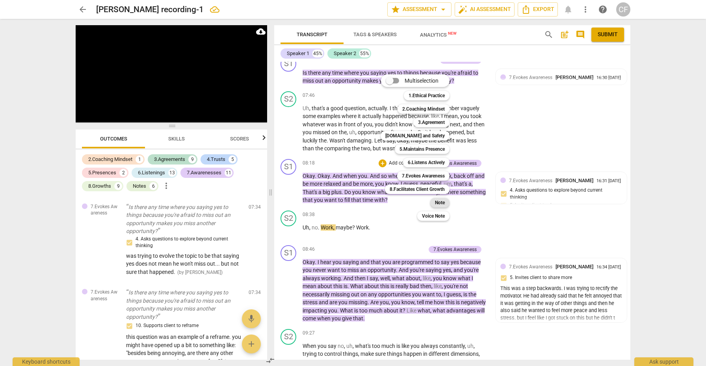
click at [441, 202] on b "Note" at bounding box center [440, 202] width 10 height 9
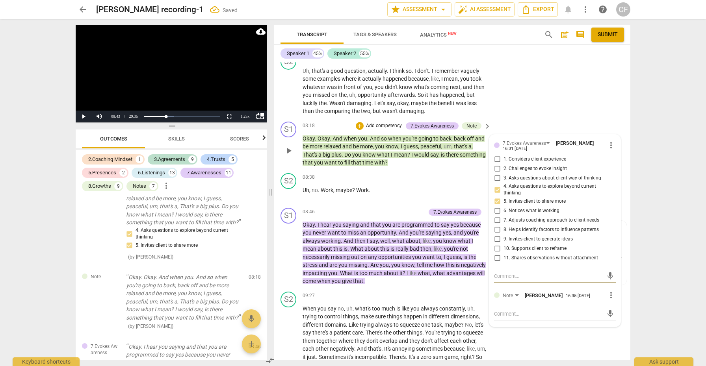
scroll to position [1606, 0]
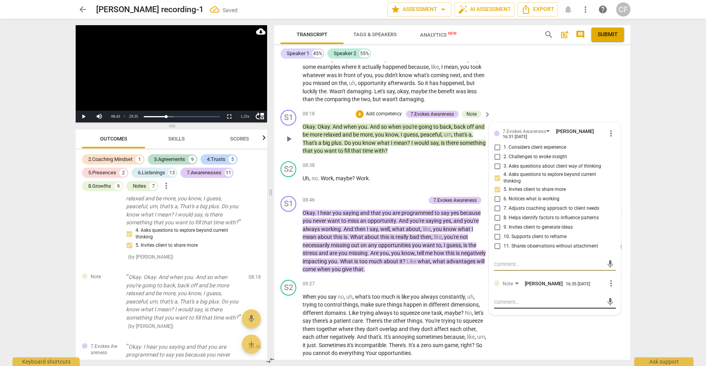
click at [521, 299] on textarea at bounding box center [548, 302] width 109 height 7
click at [606, 302] on span "send" at bounding box center [610, 306] width 9 height 9
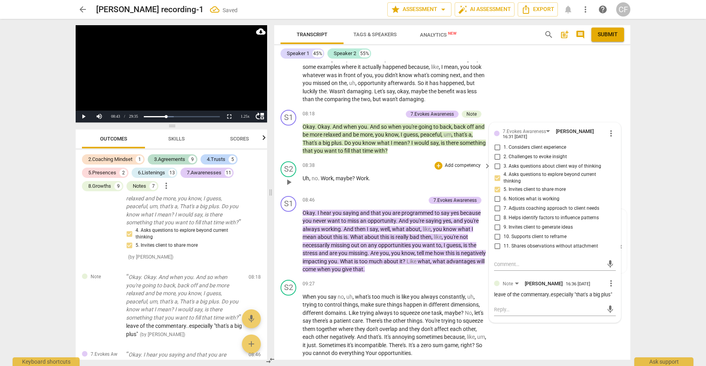
click at [287, 178] on span "play_arrow" at bounding box center [288, 182] width 9 height 9
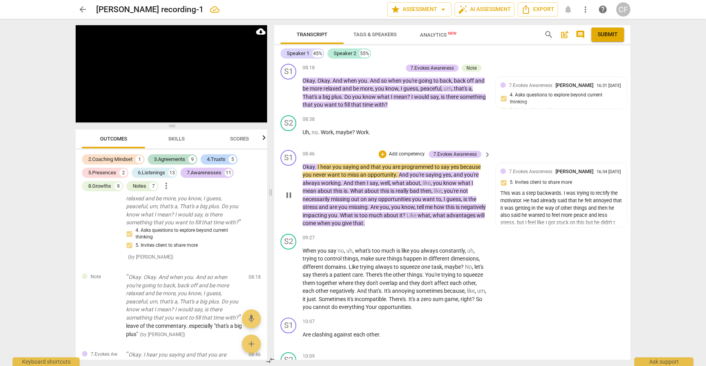
scroll to position [1662, 0]
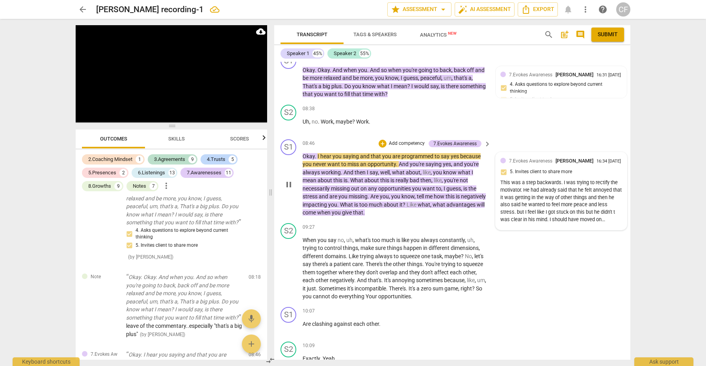
click at [534, 179] on div "This was a step backwards. I was trying to rectify the motivator. He had alread…" at bounding box center [561, 201] width 122 height 44
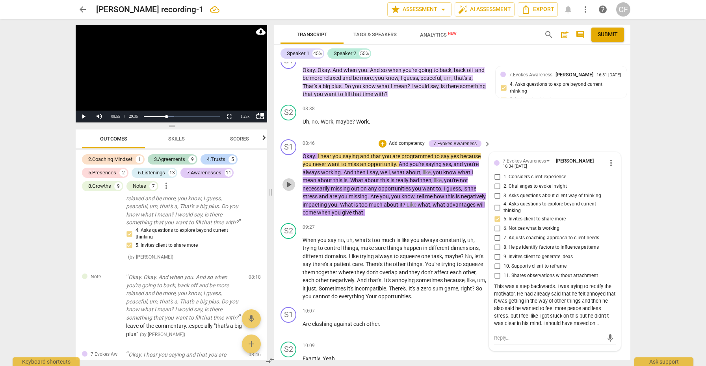
click at [289, 180] on span "play_arrow" at bounding box center [288, 184] width 9 height 9
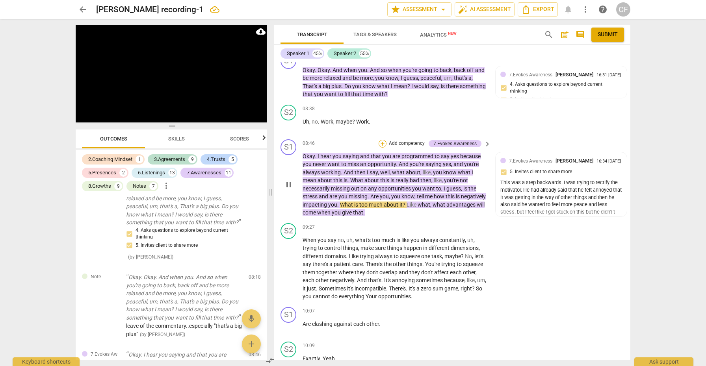
click at [381, 140] on div "+" at bounding box center [382, 144] width 8 height 8
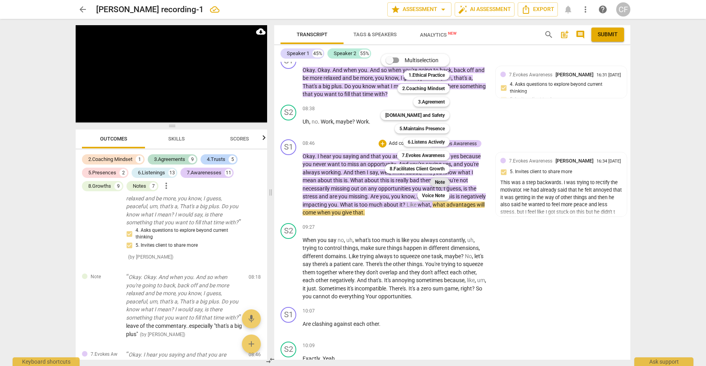
click at [441, 183] on b "Note" at bounding box center [440, 182] width 10 height 9
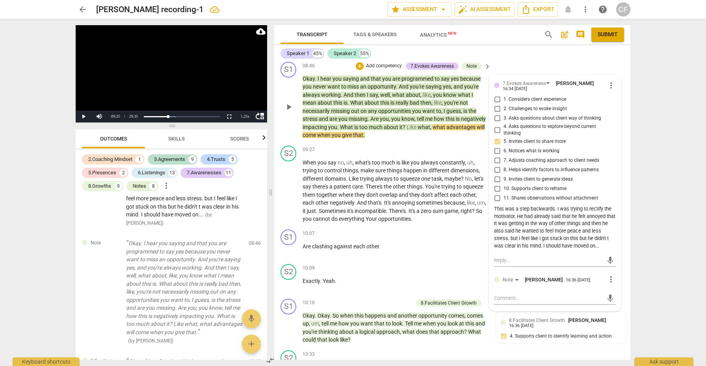
scroll to position [1743, 0]
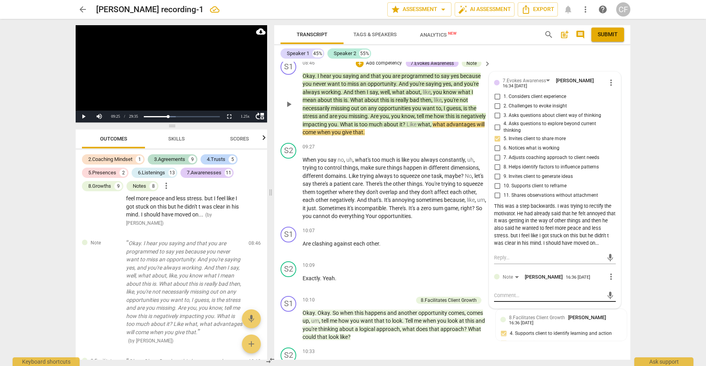
click at [508, 292] on textarea at bounding box center [548, 295] width 109 height 7
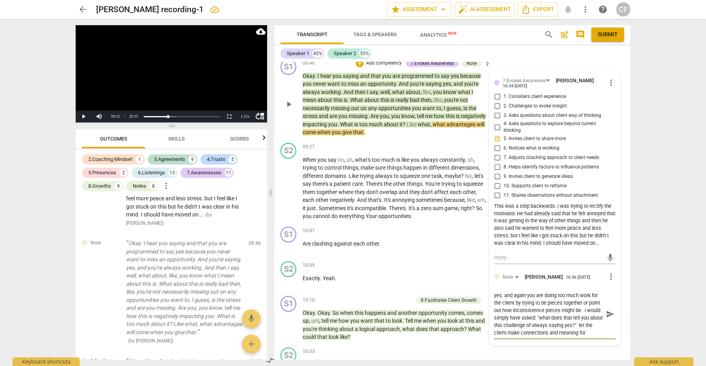
scroll to position [7, 0]
click at [607, 310] on span "send" at bounding box center [610, 314] width 9 height 9
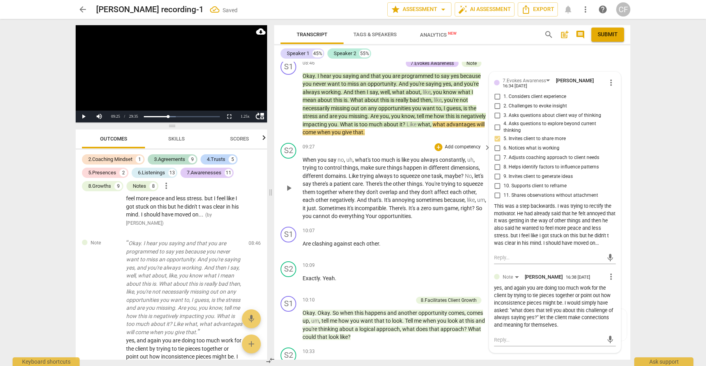
scroll to position [0, 0]
click at [290, 184] on span "play_arrow" at bounding box center [288, 188] width 9 height 9
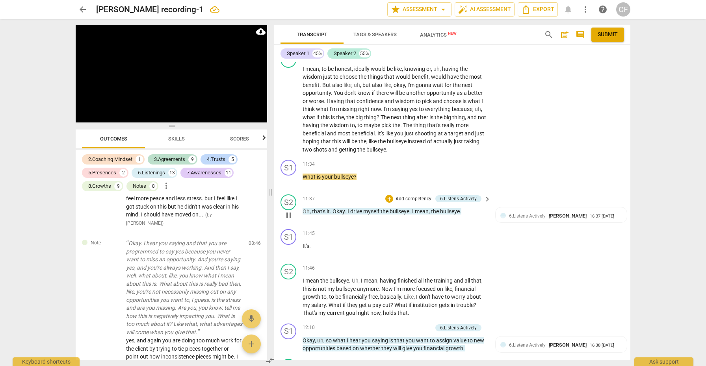
scroll to position [2039, 0]
click at [439, 160] on div "+" at bounding box center [438, 164] width 8 height 8
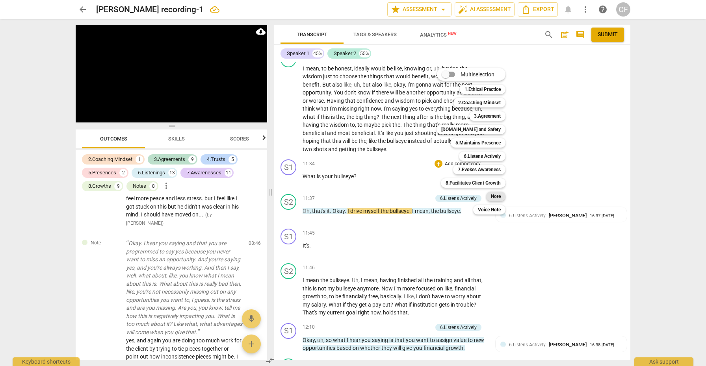
click at [492, 193] on b "Note" at bounding box center [496, 196] width 10 height 9
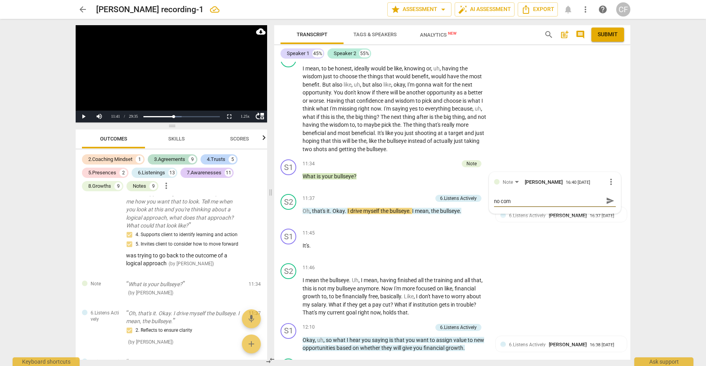
scroll to position [0, 0]
click at [606, 200] on span "send" at bounding box center [610, 204] width 9 height 9
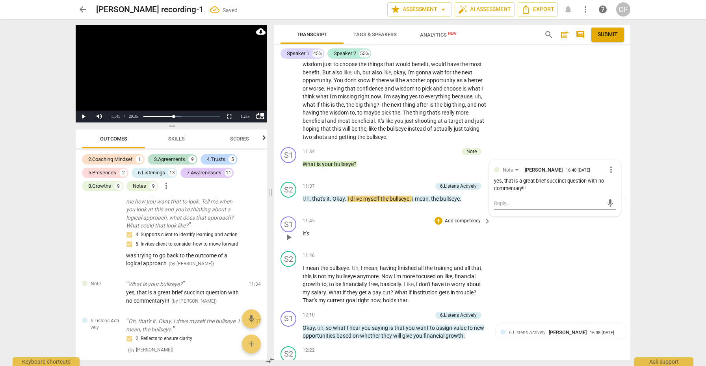
scroll to position [2051, 0]
click at [287, 232] on span "play_arrow" at bounding box center [288, 236] width 9 height 9
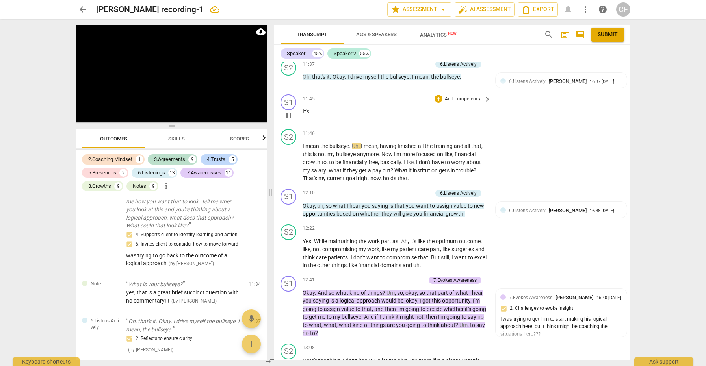
scroll to position [2174, 0]
click at [386, 189] on div "+" at bounding box center [389, 193] width 8 height 8
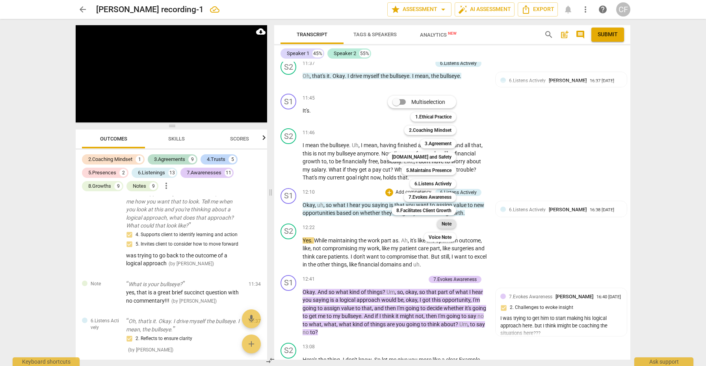
click at [450, 225] on b "Note" at bounding box center [446, 223] width 10 height 9
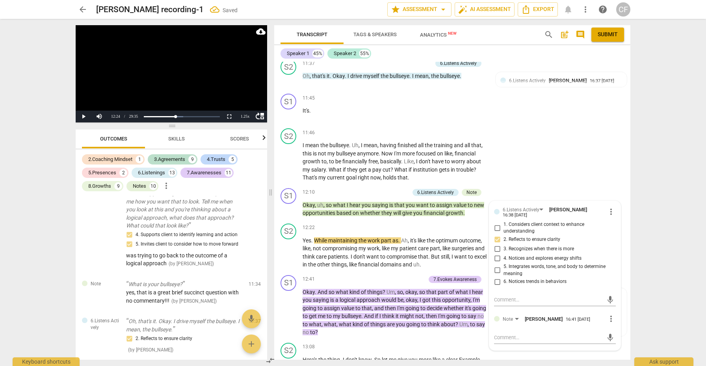
scroll to position [2898, 0]
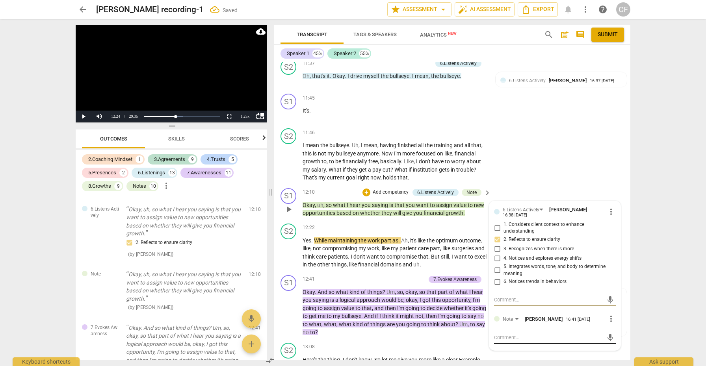
click at [516, 334] on textarea at bounding box center [548, 337] width 109 height 7
click at [609, 337] on span "send" at bounding box center [610, 341] width 9 height 9
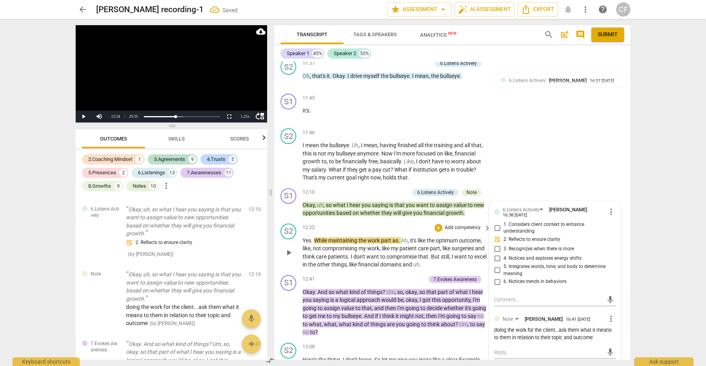
scroll to position [0, 0]
click at [288, 248] on span "play_arrow" at bounding box center [288, 252] width 9 height 9
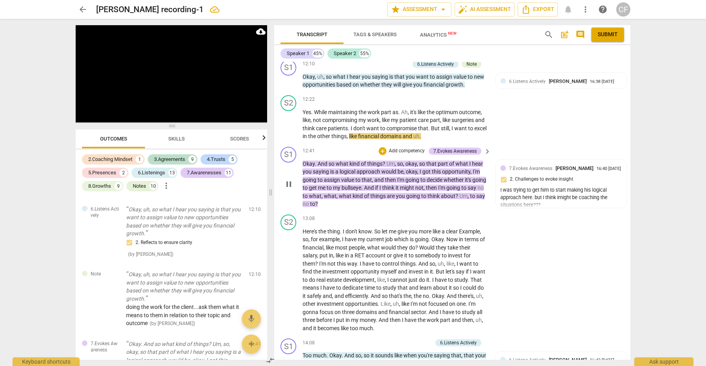
scroll to position [2303, 0]
click at [378, 147] on div "+" at bounding box center [382, 151] width 8 height 8
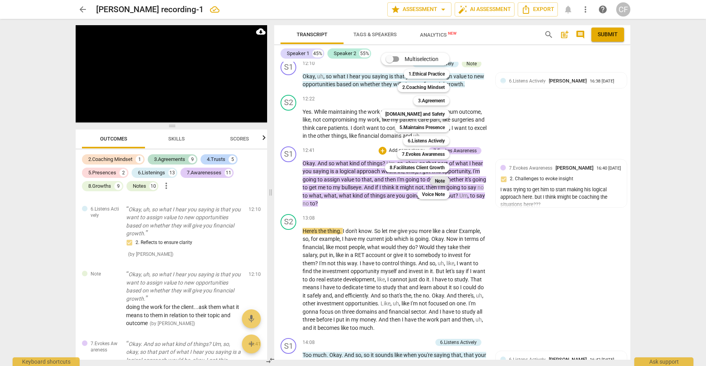
click at [441, 183] on b "Note" at bounding box center [440, 180] width 10 height 9
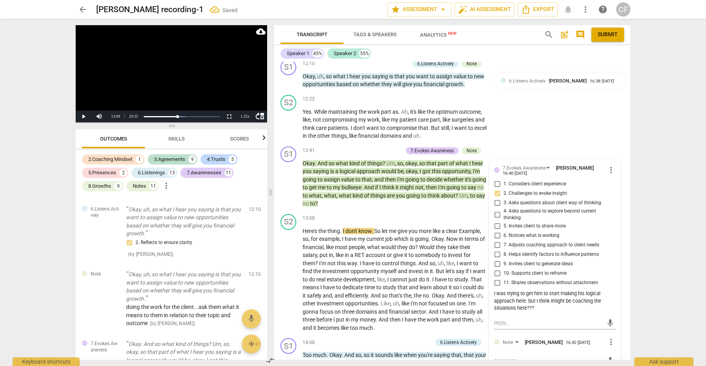
scroll to position [3113, 0]
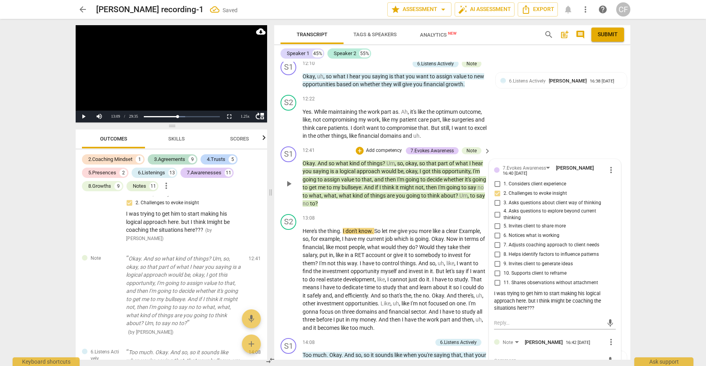
click at [523, 357] on textarea at bounding box center [548, 360] width 109 height 7
click at [503, 357] on textarea "your intuition is good" at bounding box center [548, 360] width 109 height 7
click at [575, 357] on textarea "your listening and intuition is good" at bounding box center [548, 360] width 109 height 7
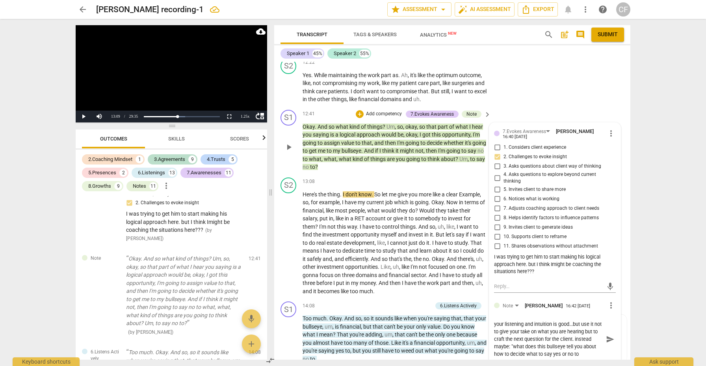
scroll to position [7, 0]
click at [609, 335] on span "send" at bounding box center [610, 339] width 9 height 9
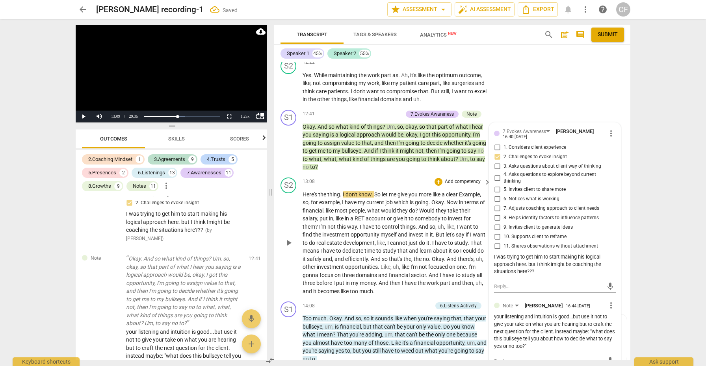
scroll to position [0, 0]
click at [282, 210] on div "S2 play_arrow pause" at bounding box center [291, 237] width 22 height 118
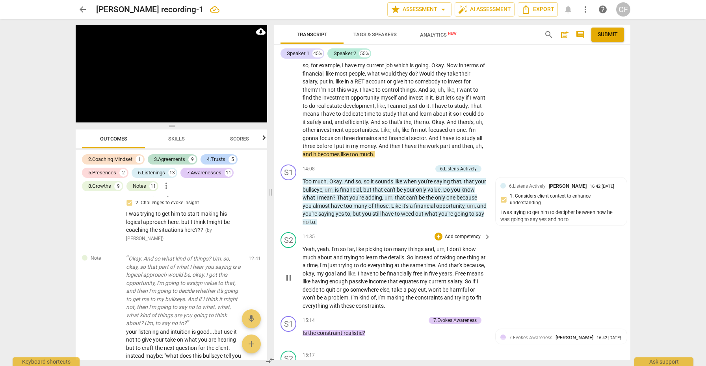
scroll to position [2478, 0]
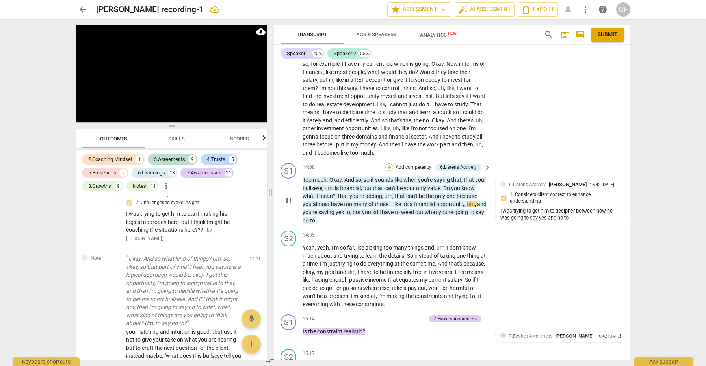
click at [390, 163] on div "+" at bounding box center [389, 167] width 8 height 8
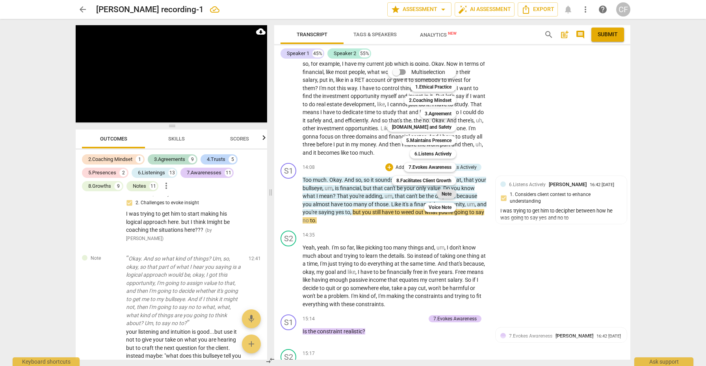
click at [448, 195] on b "Note" at bounding box center [446, 193] width 10 height 9
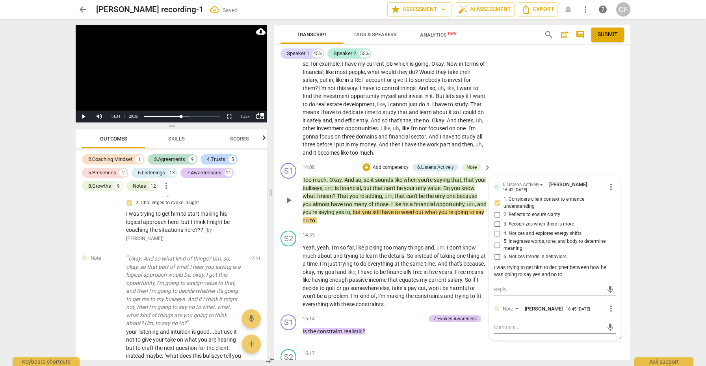
scroll to position [3367, 0]
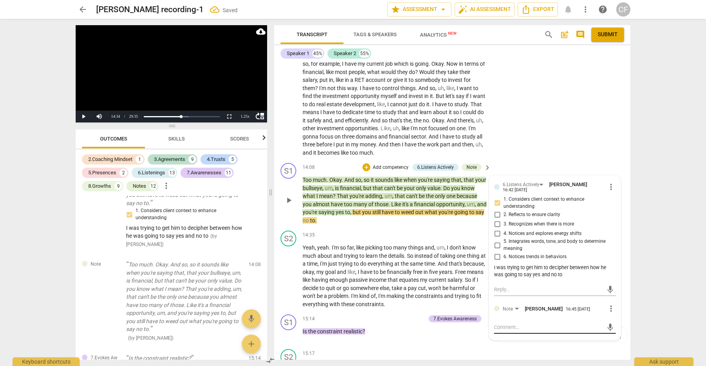
click at [508, 324] on textarea at bounding box center [548, 327] width 109 height 7
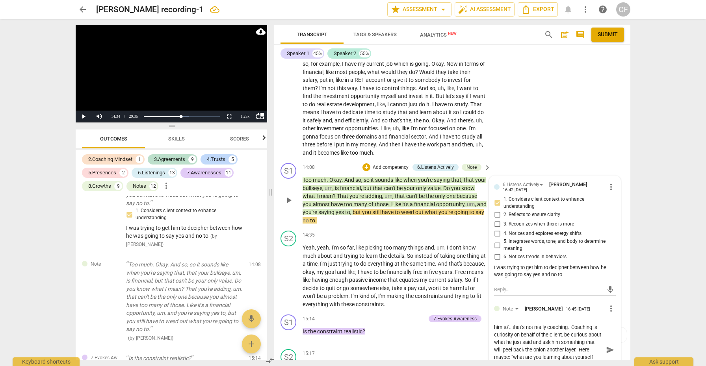
scroll to position [7, 0]
click at [289, 272] on span "play_arrow" at bounding box center [288, 276] width 9 height 9
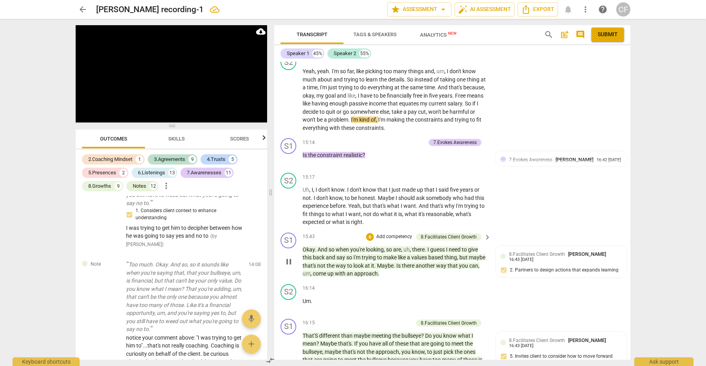
scroll to position [2657, 0]
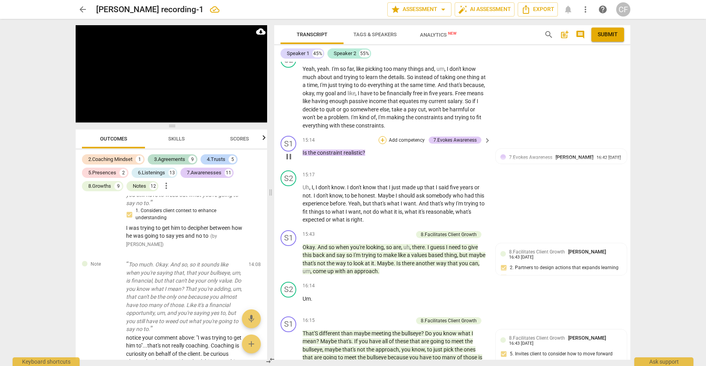
click at [379, 136] on div "+" at bounding box center [382, 140] width 8 height 8
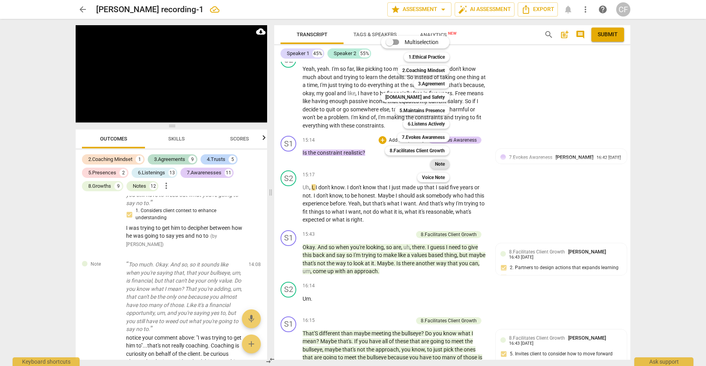
click at [439, 164] on b "Note" at bounding box center [440, 163] width 10 height 9
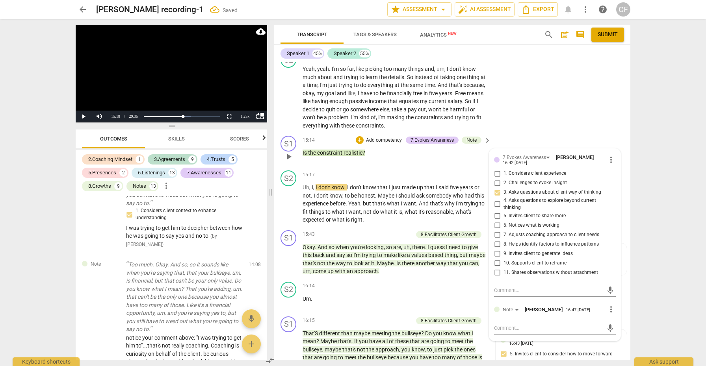
scroll to position [3531, 0]
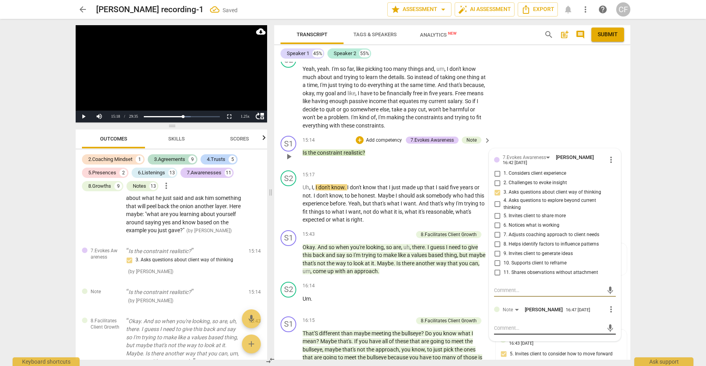
click at [521, 324] on textarea at bounding box center [548, 327] width 109 height 7
click at [607, 328] on span "send" at bounding box center [610, 332] width 9 height 9
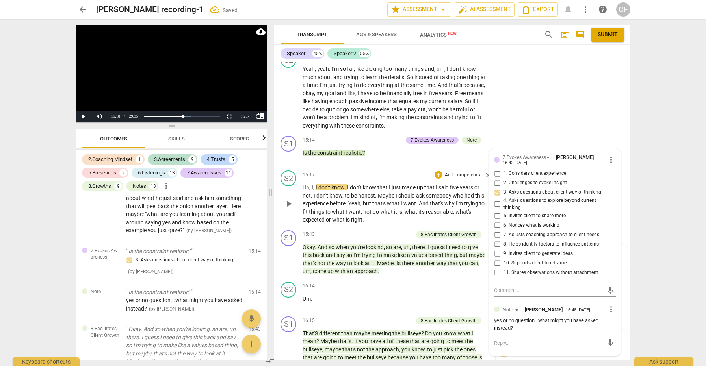
click at [288, 199] on span "play_arrow" at bounding box center [288, 203] width 9 height 9
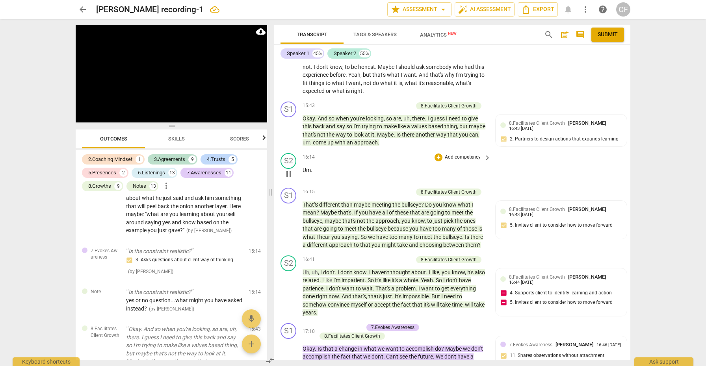
scroll to position [2789, 0]
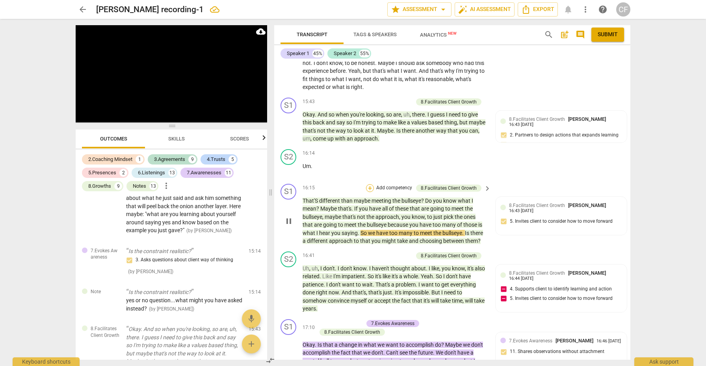
click at [368, 184] on div "+" at bounding box center [370, 188] width 8 height 8
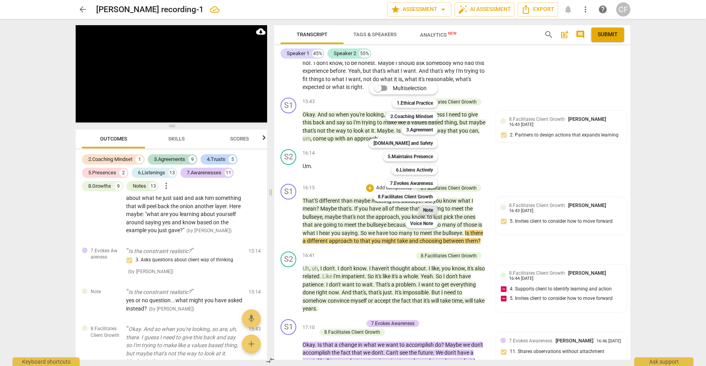
click at [428, 210] on b "Note" at bounding box center [428, 210] width 10 height 9
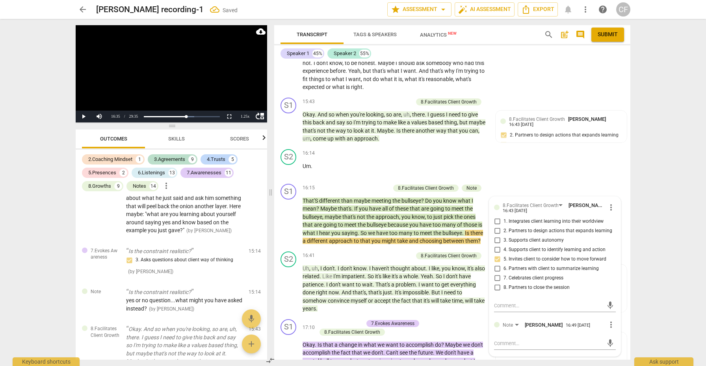
scroll to position [3835, 0]
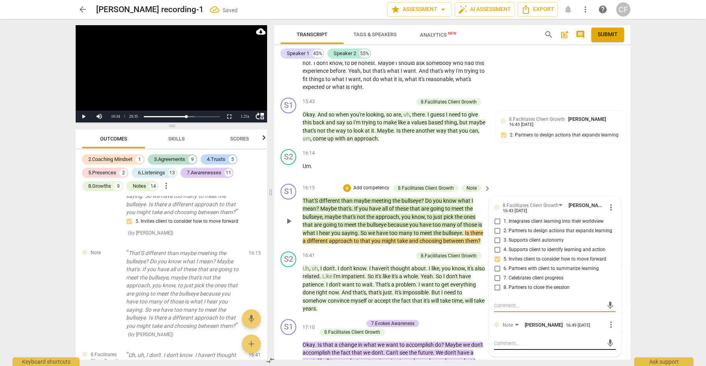
click at [525, 340] on textarea at bounding box center [548, 343] width 109 height 7
click at [506, 340] on textarea "notice how long this commentary and question is. Also look at the total time yo…" at bounding box center [548, 347] width 109 height 15
click at [521, 340] on textarea "notice how long this commentary and question is. Also look at the total time yo…" at bounding box center [548, 351] width 109 height 22
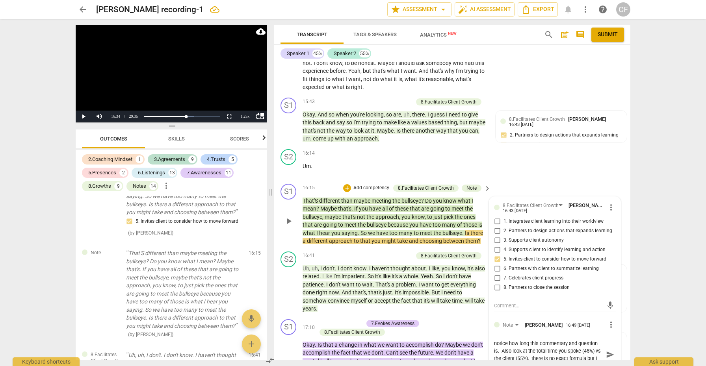
scroll to position [7, 0]
click at [608, 350] on span "send" at bounding box center [610, 354] width 9 height 9
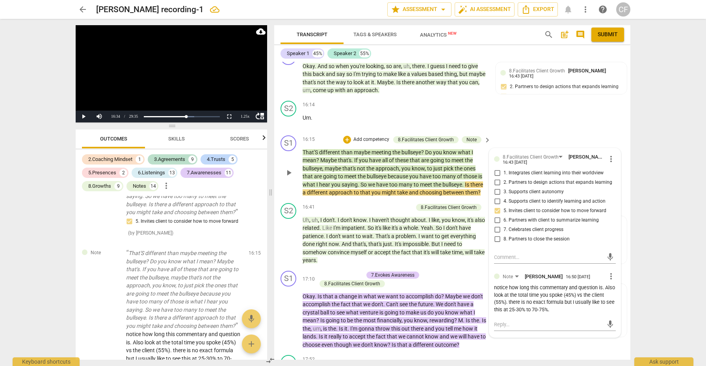
scroll to position [2839, 0]
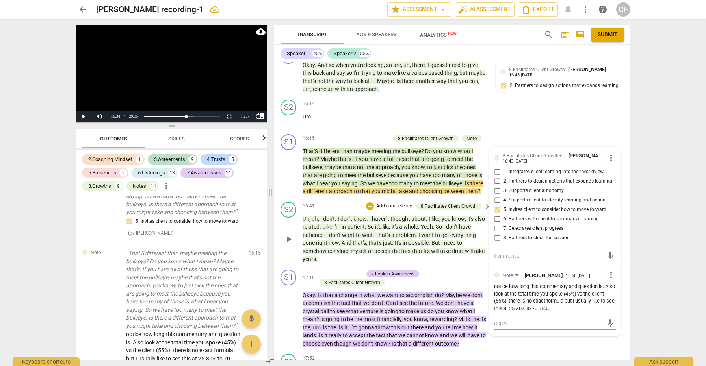
click at [288, 235] on span "play_arrow" at bounding box center [288, 239] width 9 height 9
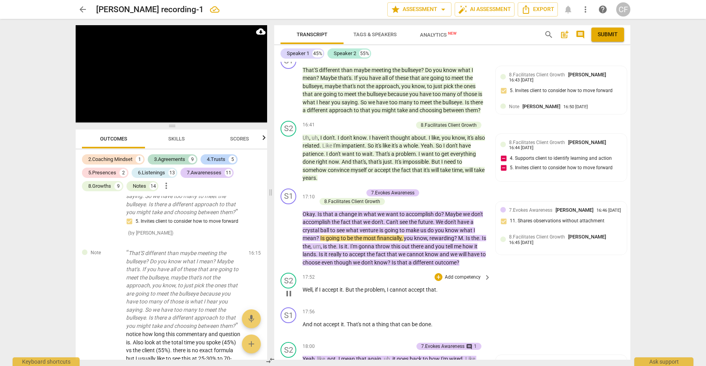
scroll to position [2923, 0]
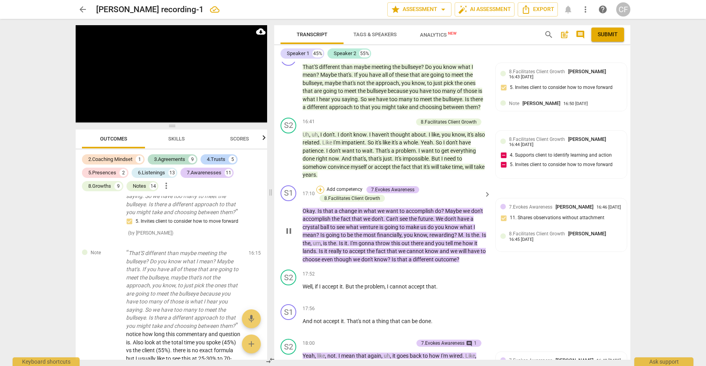
click at [320, 186] on div "+" at bounding box center [320, 190] width 8 height 8
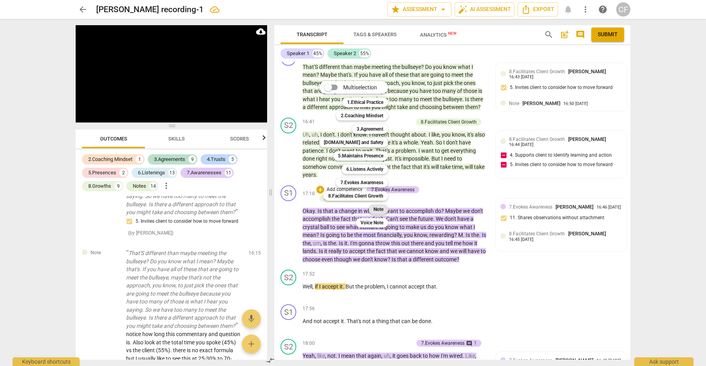
click at [379, 210] on b "Note" at bounding box center [378, 209] width 10 height 9
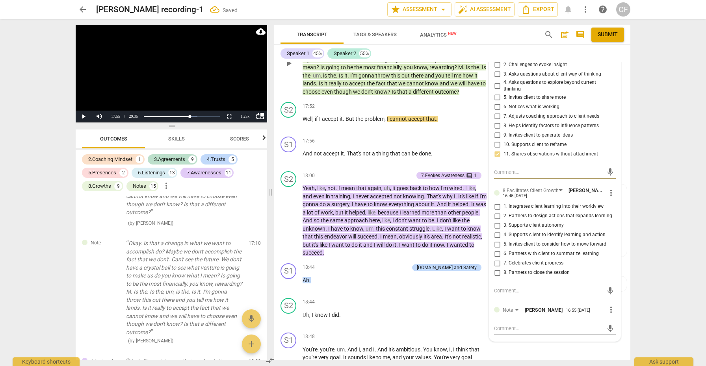
scroll to position [3100, 0]
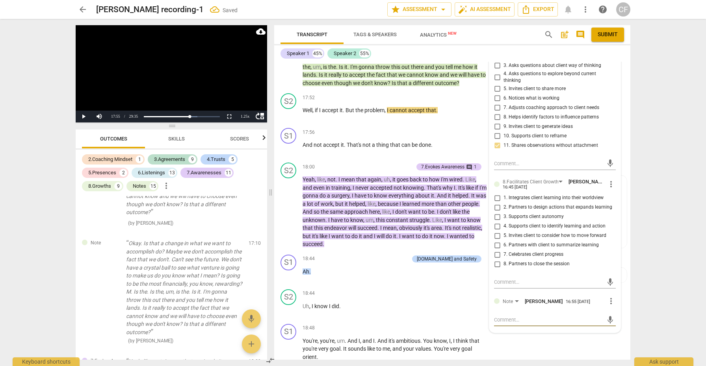
click at [515, 316] on textarea at bounding box center [548, 319] width 109 height 7
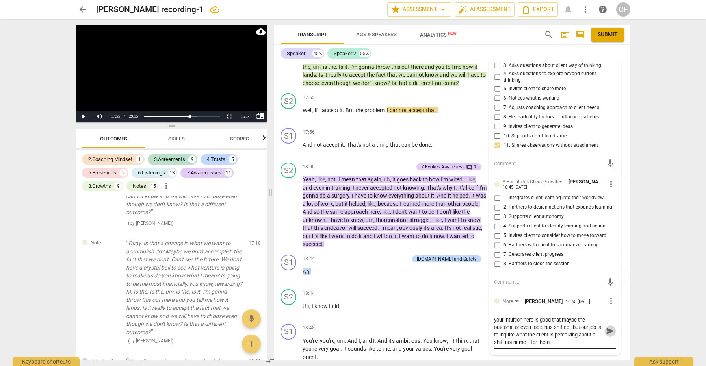
click at [607, 327] on span "send" at bounding box center [610, 331] width 9 height 9
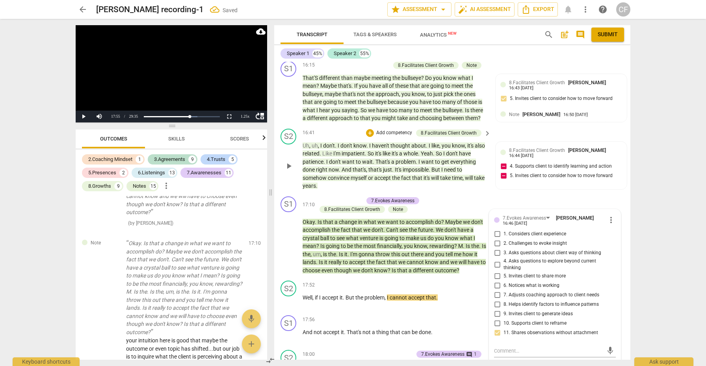
scroll to position [2923, 0]
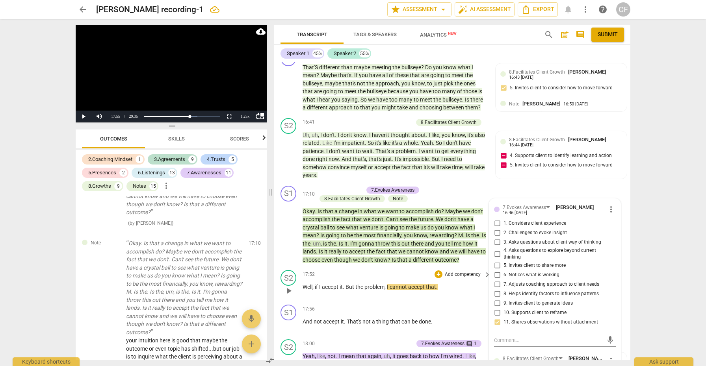
click at [293, 286] on span "play_arrow" at bounding box center [288, 290] width 9 height 9
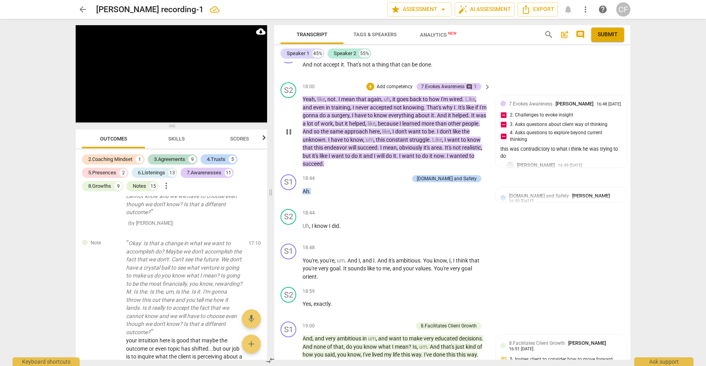
scroll to position [3187, 0]
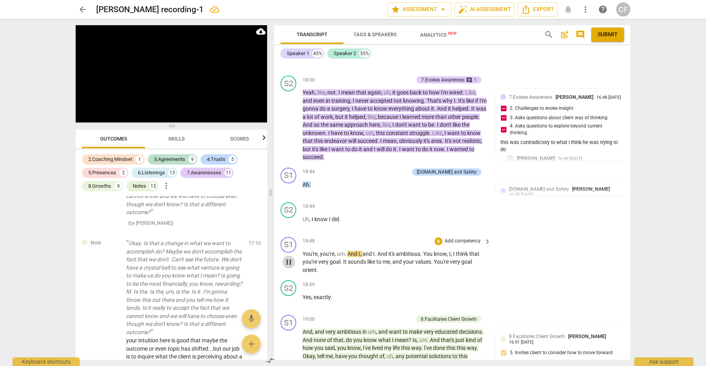
click at [292, 258] on span "pause" at bounding box center [288, 262] width 9 height 9
